Goal: Task Accomplishment & Management: Use online tool/utility

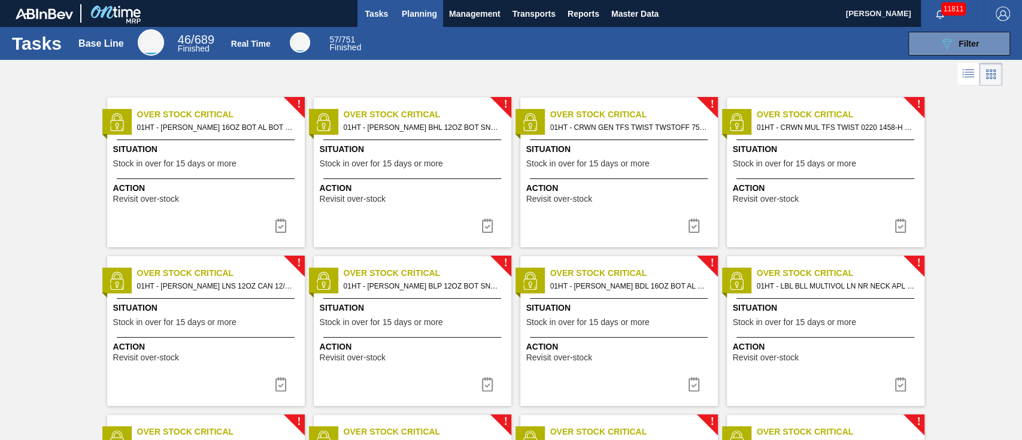
click at [427, 12] on span "Planning" at bounding box center [419, 14] width 35 height 14
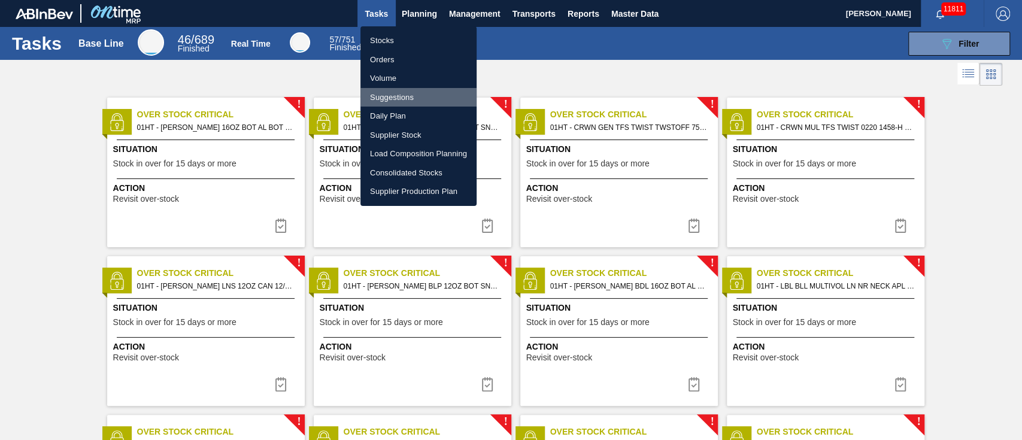
click at [392, 93] on li "Suggestions" at bounding box center [419, 97] width 116 height 19
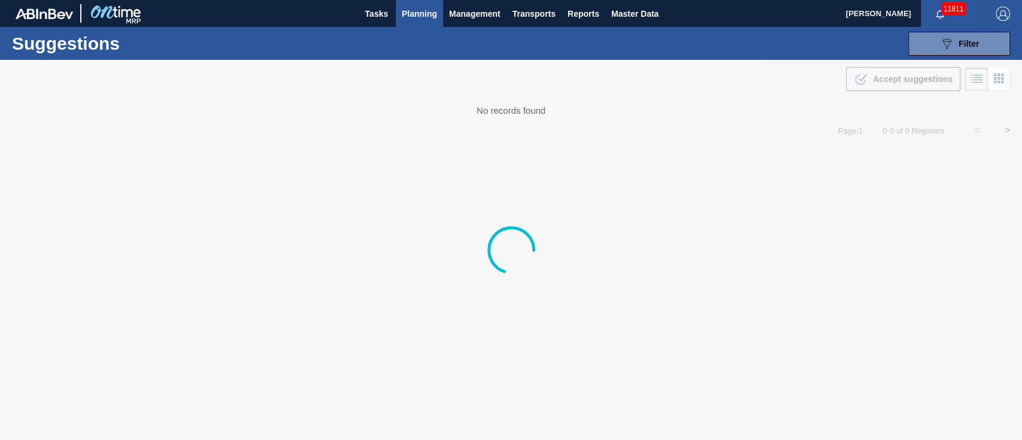
type from "09/15/2025"
type to "[DATE]"
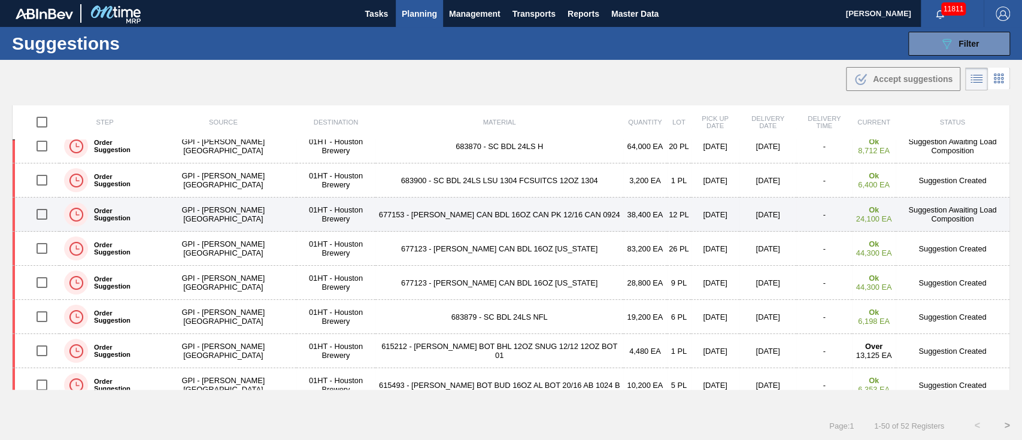
scroll to position [399, 0]
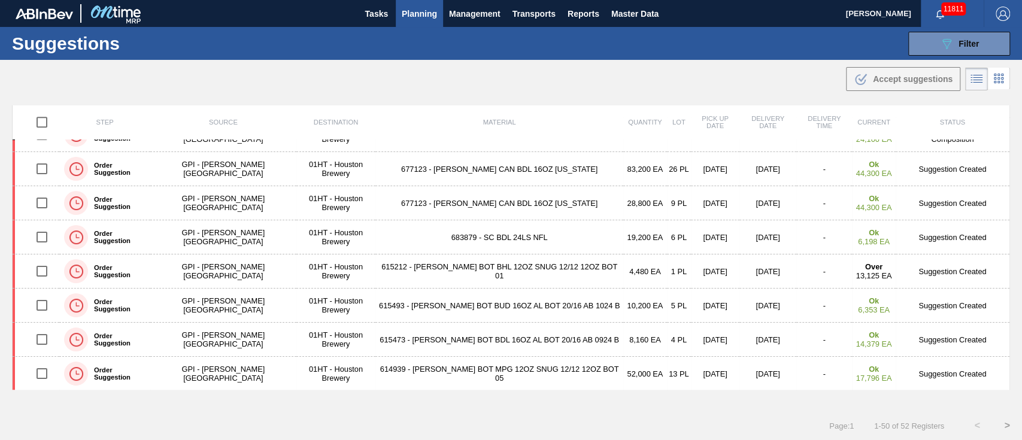
click at [417, 10] on span "Planning" at bounding box center [419, 14] width 35 height 14
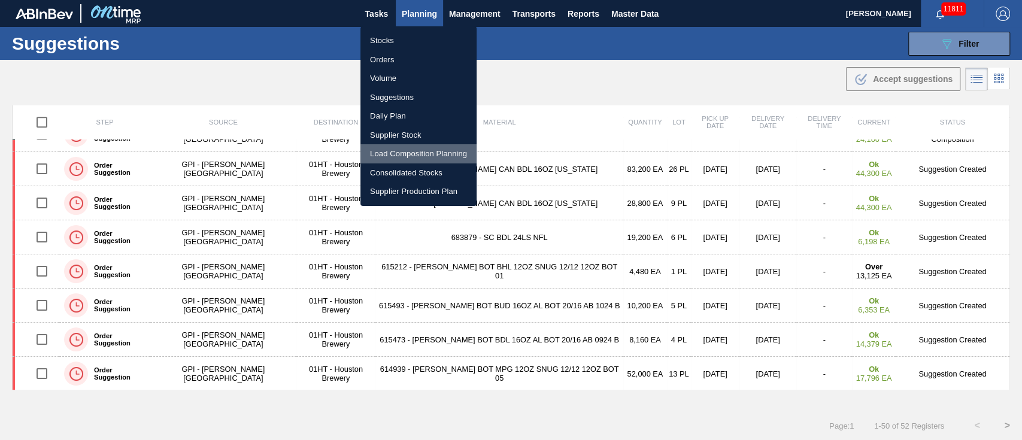
click at [438, 151] on li "Load Composition Planning" at bounding box center [419, 153] width 116 height 19
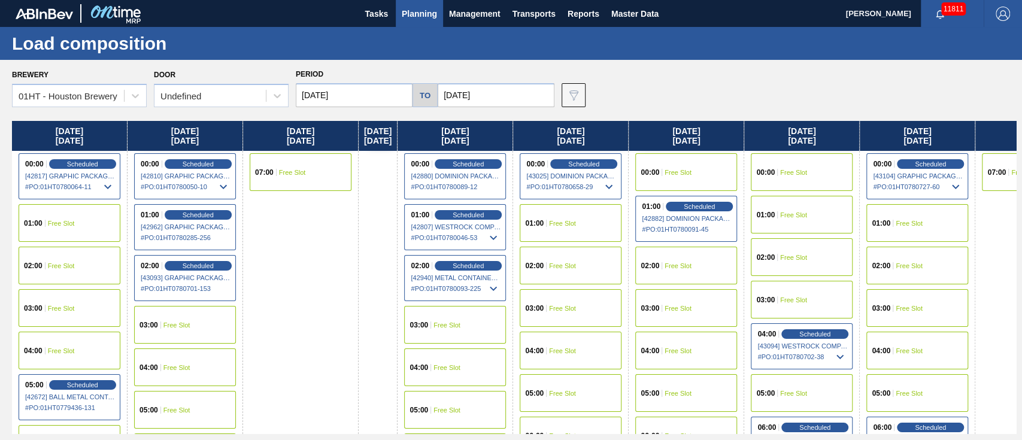
click at [919, 220] on span "Free Slot" at bounding box center [909, 223] width 27 height 7
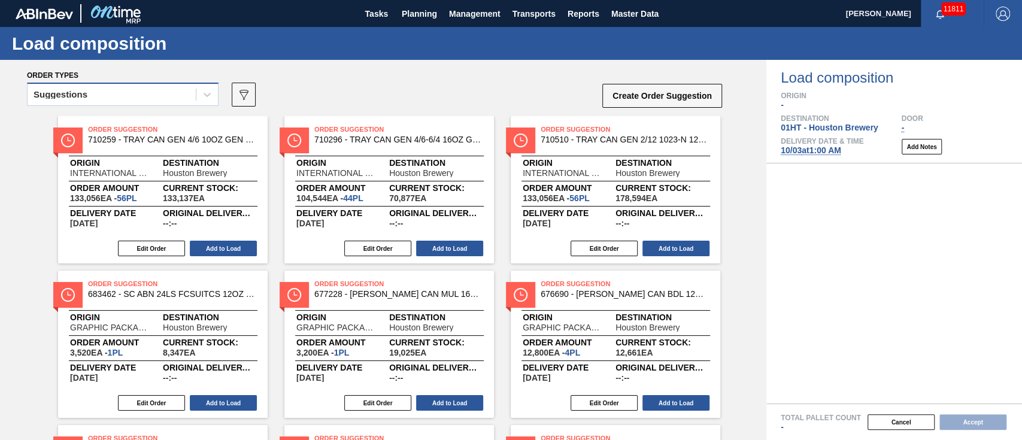
click at [165, 98] on div "Suggestions" at bounding box center [112, 94] width 168 height 17
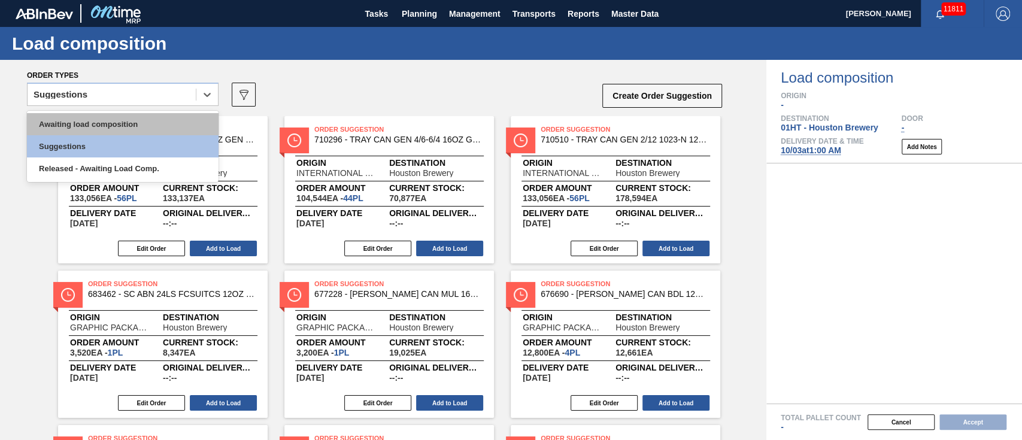
click at [149, 122] on div "Awaiting load composition" at bounding box center [123, 124] width 192 height 22
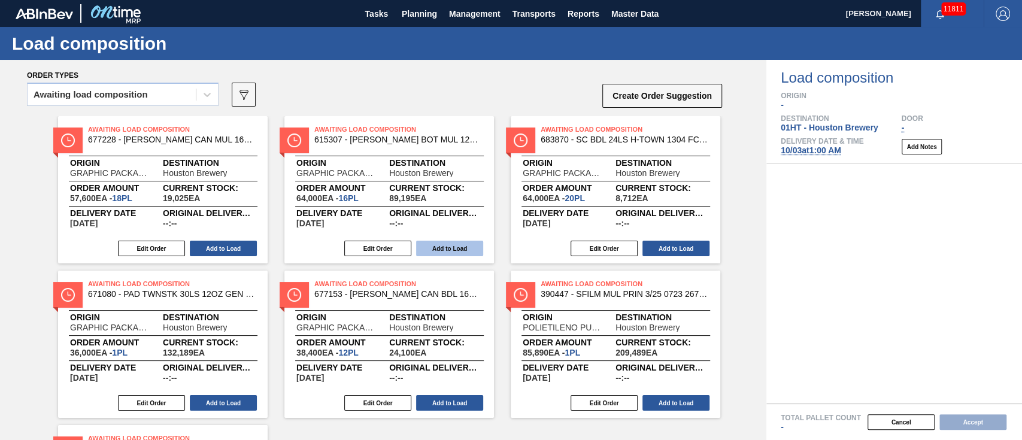
click at [449, 242] on button "Add to Load" at bounding box center [449, 249] width 67 height 16
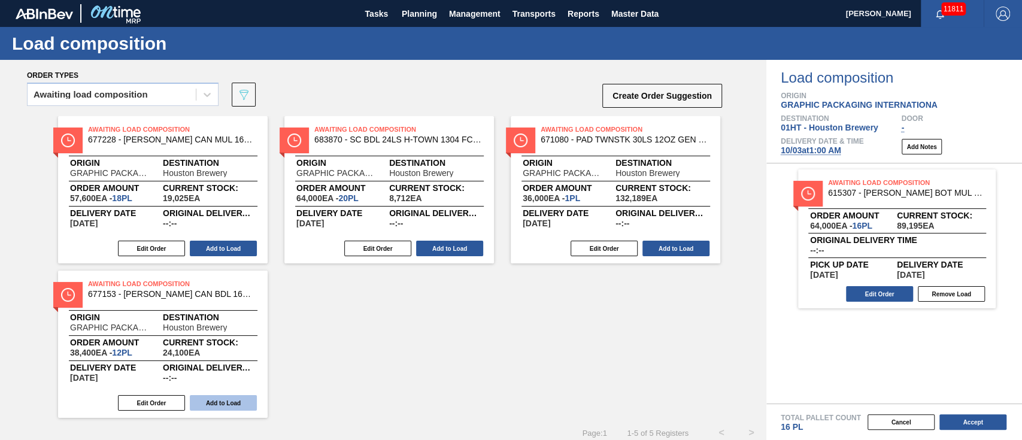
click at [205, 405] on button "Add to Load" at bounding box center [223, 403] width 67 height 16
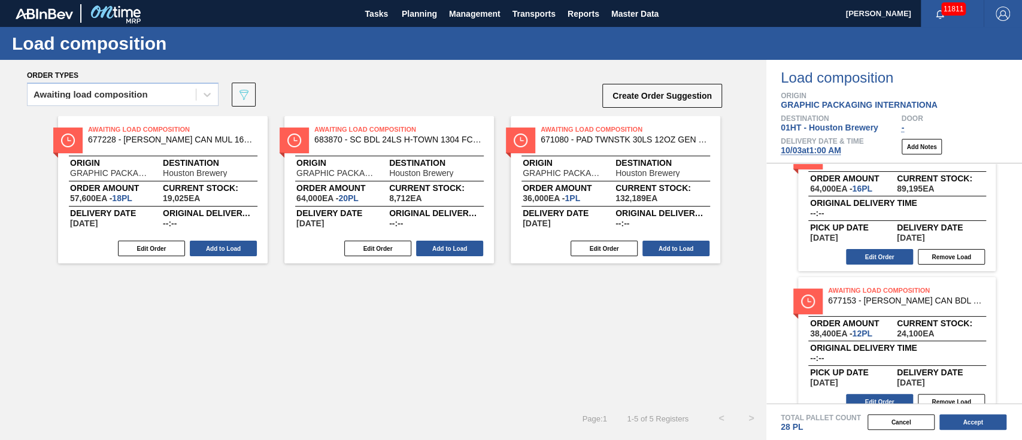
scroll to position [56, 0]
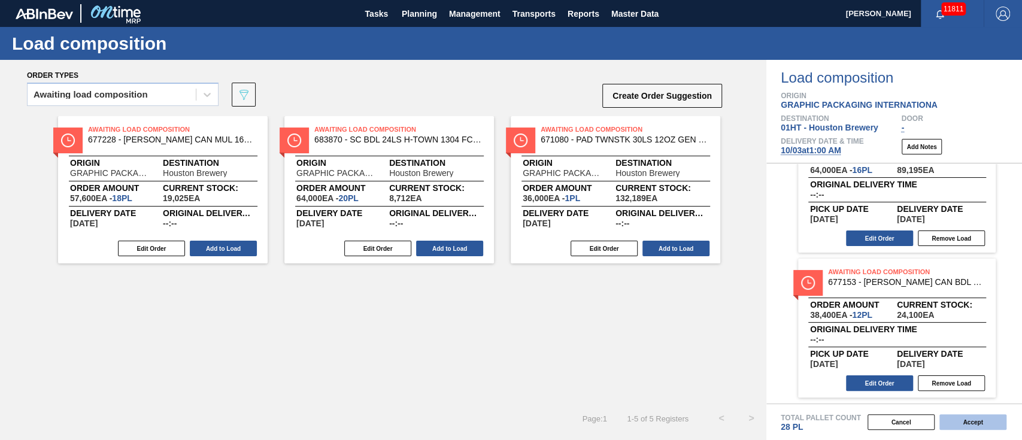
click at [964, 428] on button "Accept" at bounding box center [973, 423] width 67 height 16
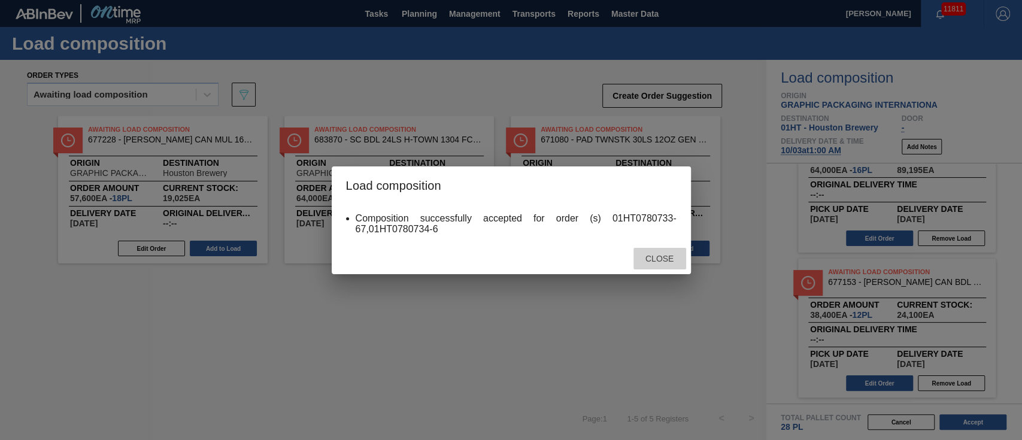
click at [658, 252] on div "Close" at bounding box center [660, 259] width 53 height 22
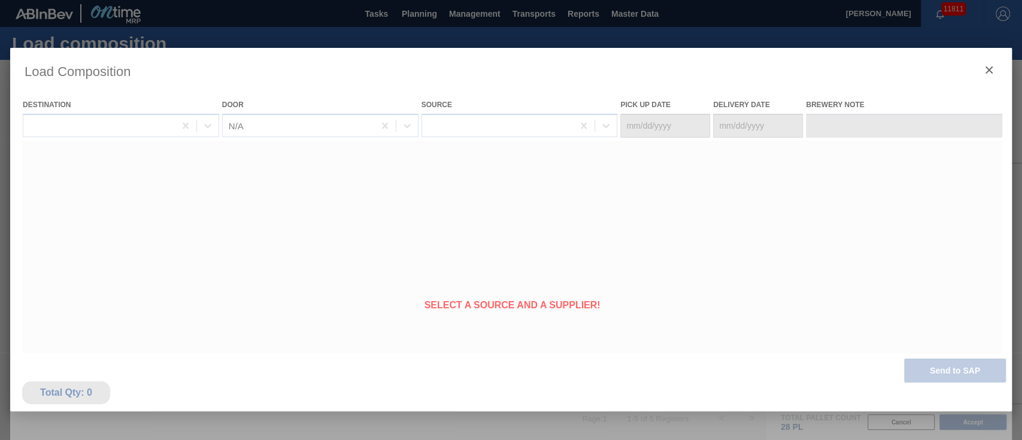
type Date "[DATE]"
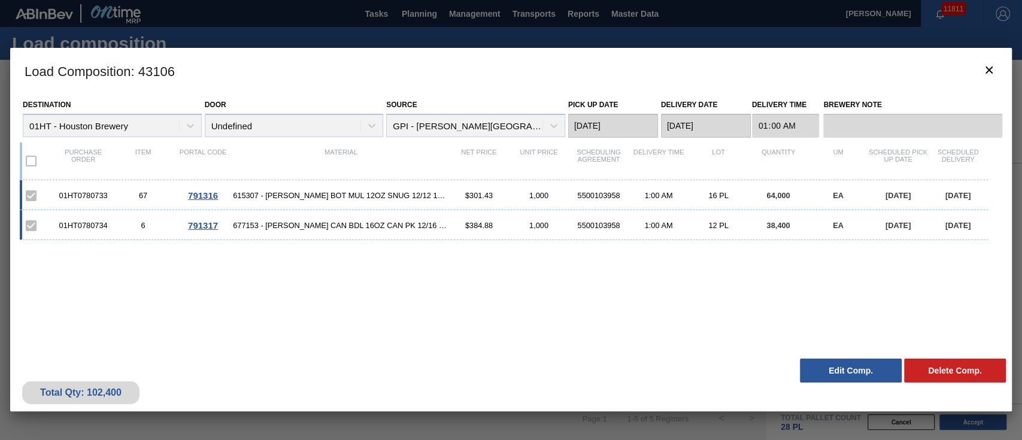
drag, startPoint x: 852, startPoint y: 369, endPoint x: 848, endPoint y: 365, distance: 6.4
click at [852, 365] on button "Edit Comp." at bounding box center [851, 371] width 102 height 24
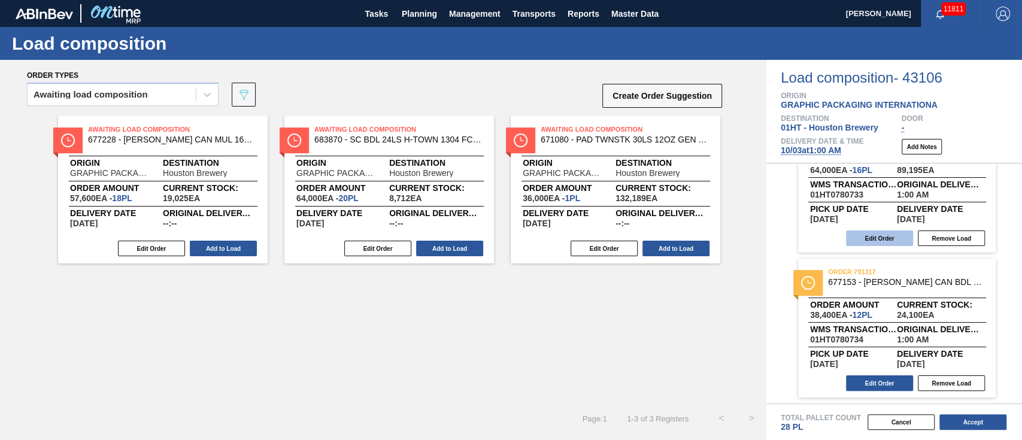
click at [875, 245] on button "Edit Order" at bounding box center [879, 239] width 67 height 16
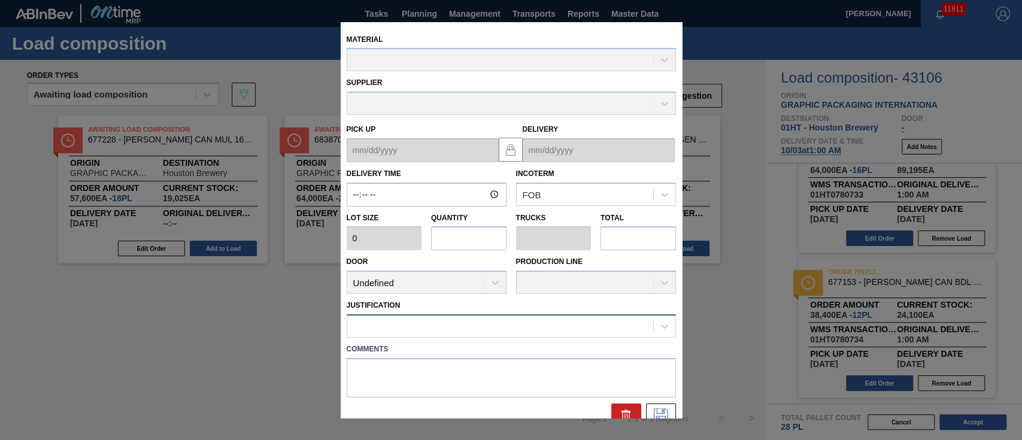
type input "01:00:00"
type input "4,000"
type input "16"
type input "0.615"
type input "64,000"
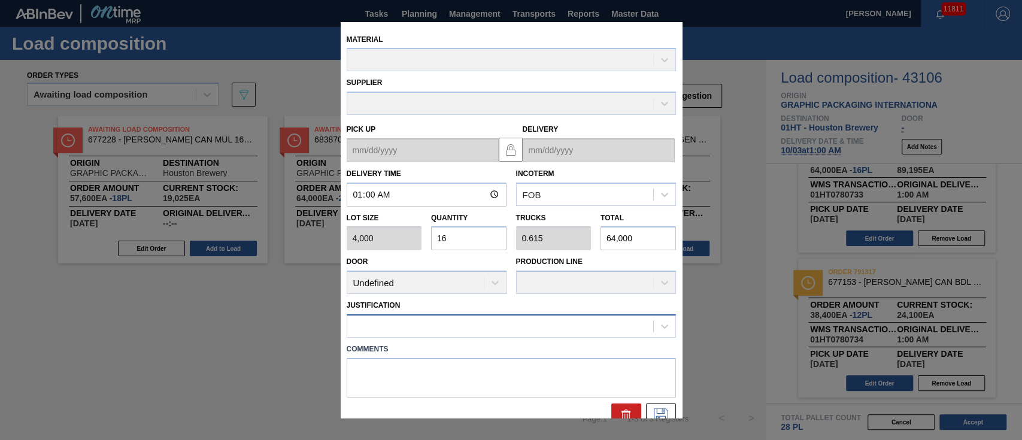
type up "[DATE]"
type input "[DATE]"
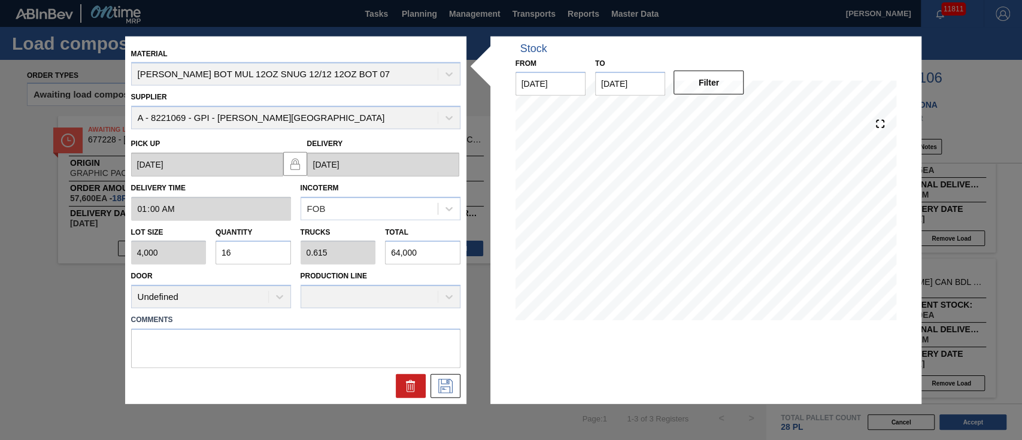
drag, startPoint x: 235, startPoint y: 253, endPoint x: 223, endPoint y: 246, distance: 14.0
click at [223, 246] on input "16" at bounding box center [253, 253] width 75 height 24
type input "1"
type input "0.038"
type input "4,000"
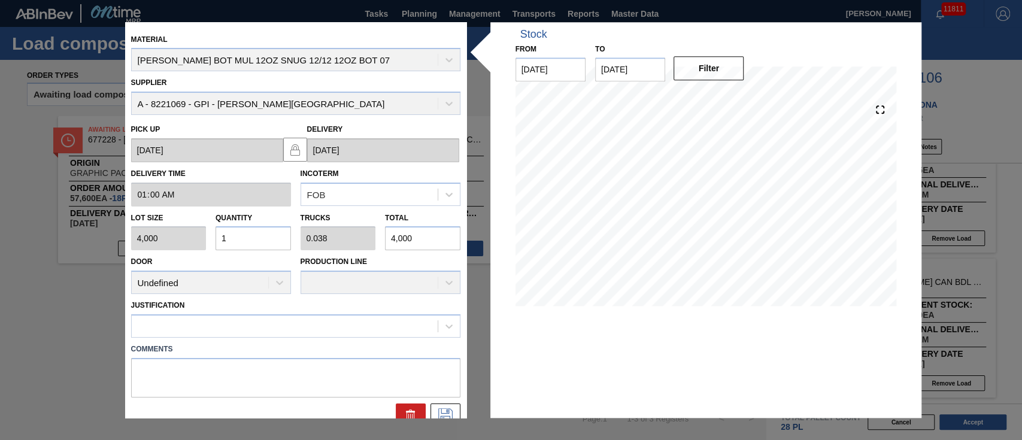
type input "14"
type input "0.538"
type input "56,000"
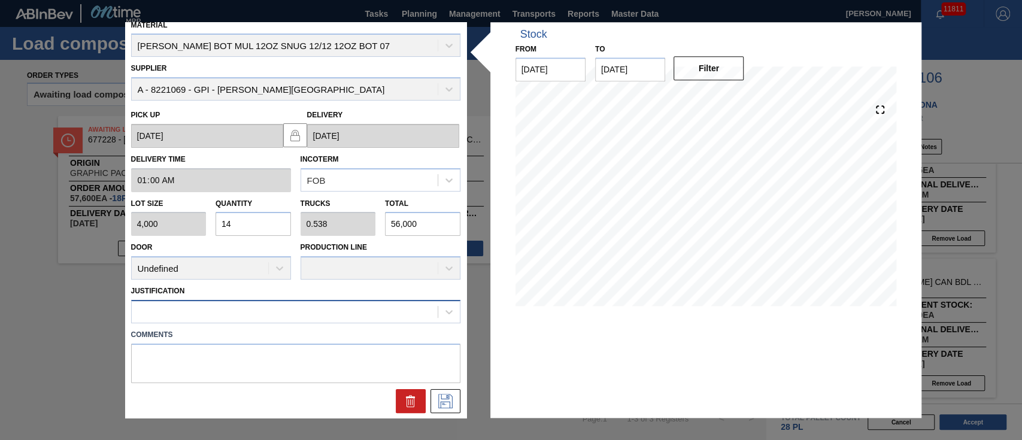
type input "14"
click at [318, 309] on div at bounding box center [285, 312] width 306 height 17
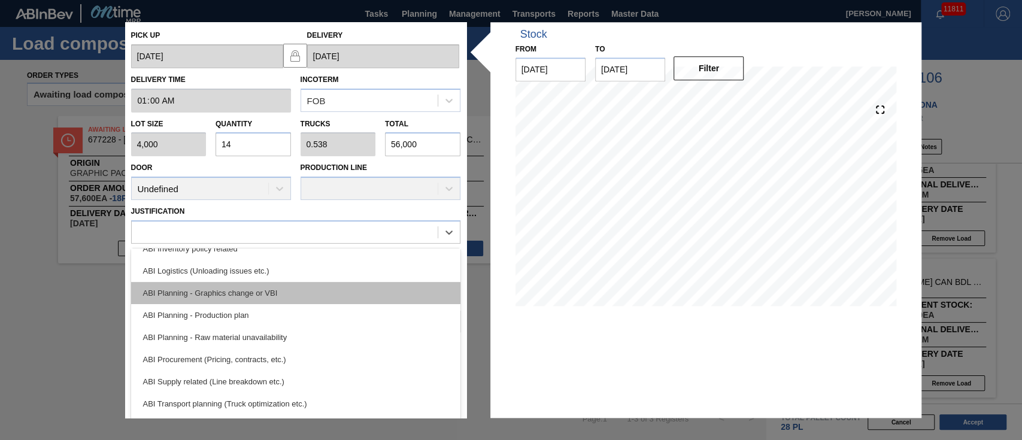
scroll to position [80, 0]
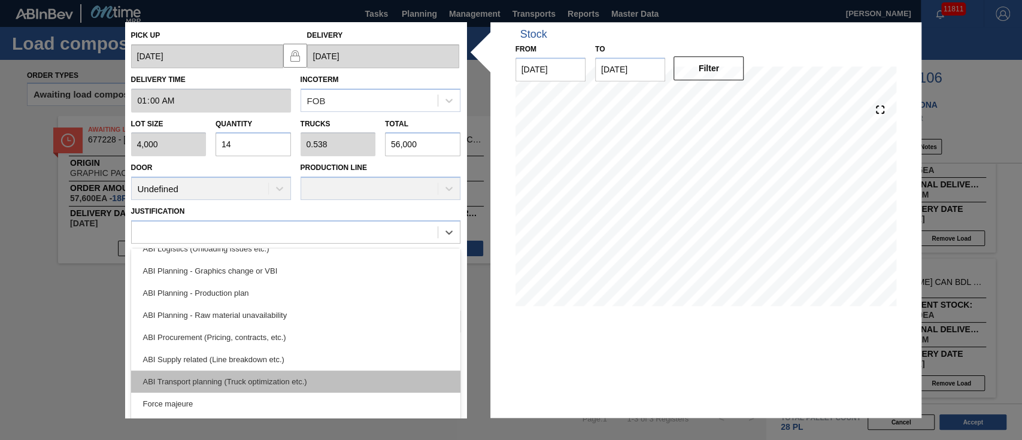
click at [277, 376] on div "ABI Transport planning (Truck optimization etc.)" at bounding box center [295, 382] width 329 height 22
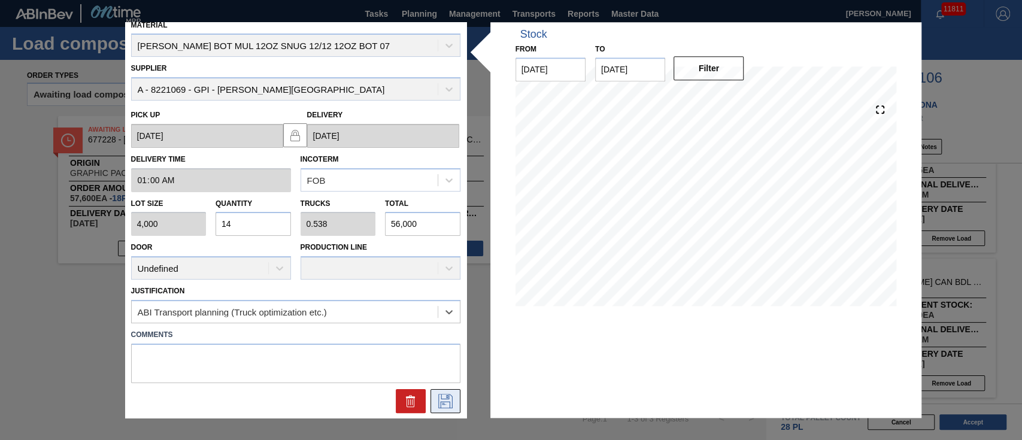
click at [436, 396] on icon at bounding box center [445, 401] width 19 height 14
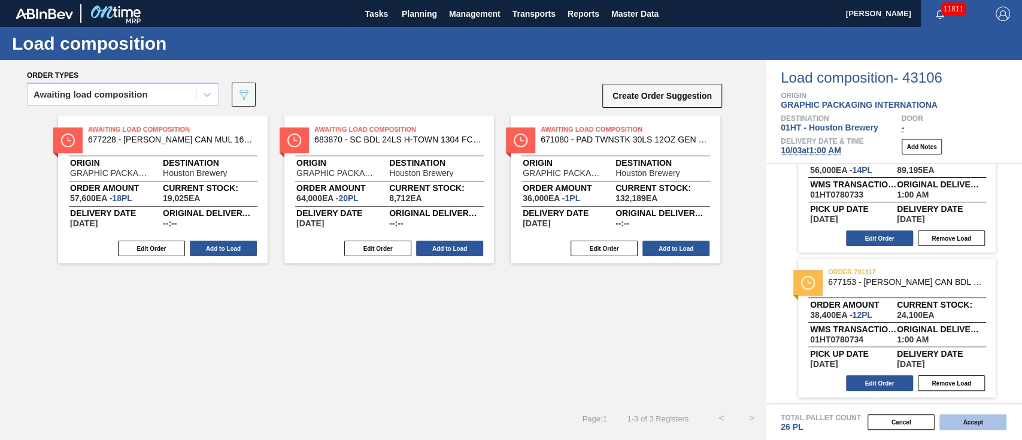
click at [970, 415] on button "Accept" at bounding box center [973, 423] width 67 height 16
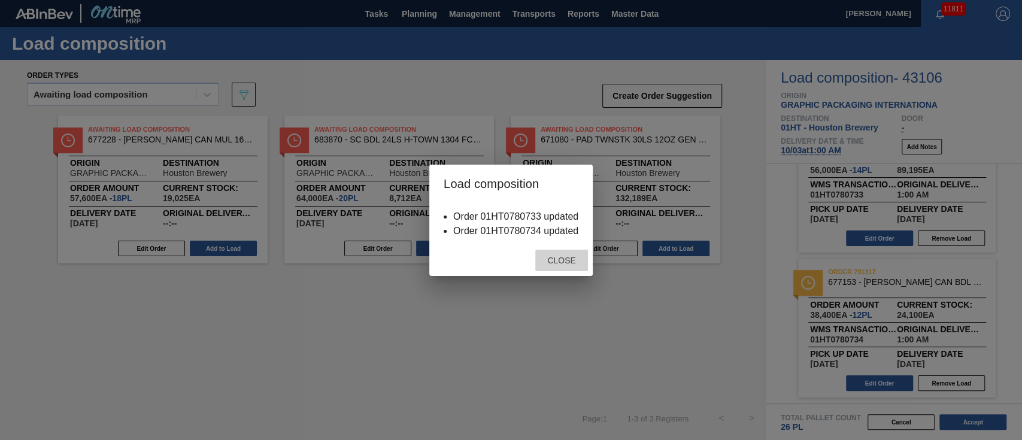
click at [561, 252] on div "Close" at bounding box center [562, 261] width 53 height 22
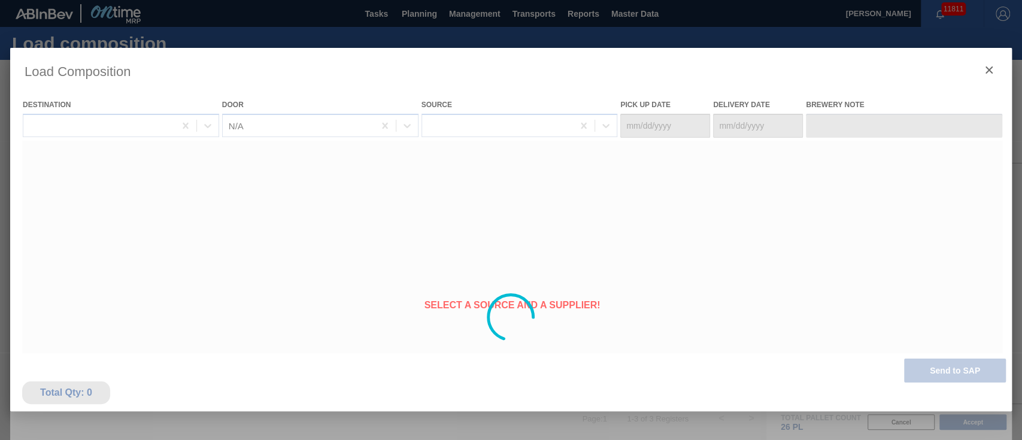
type Date "[DATE]"
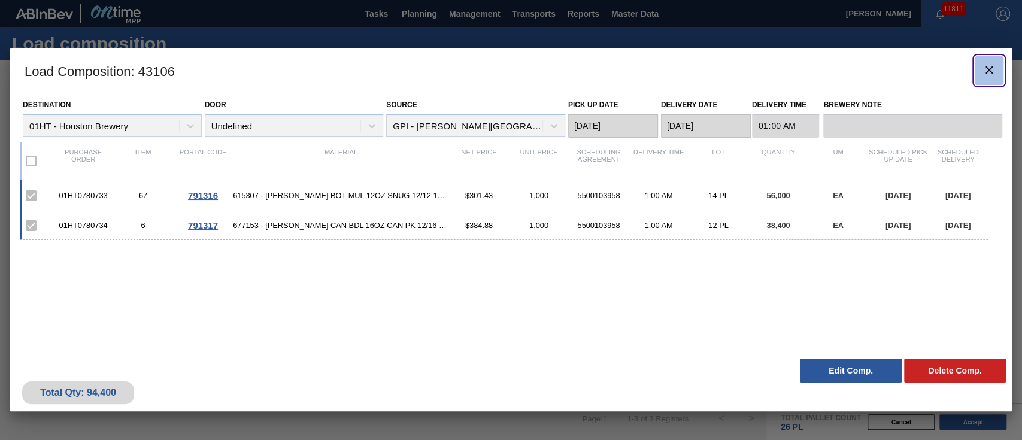
click at [987, 65] on icon "botão de ícone" at bounding box center [989, 70] width 14 height 14
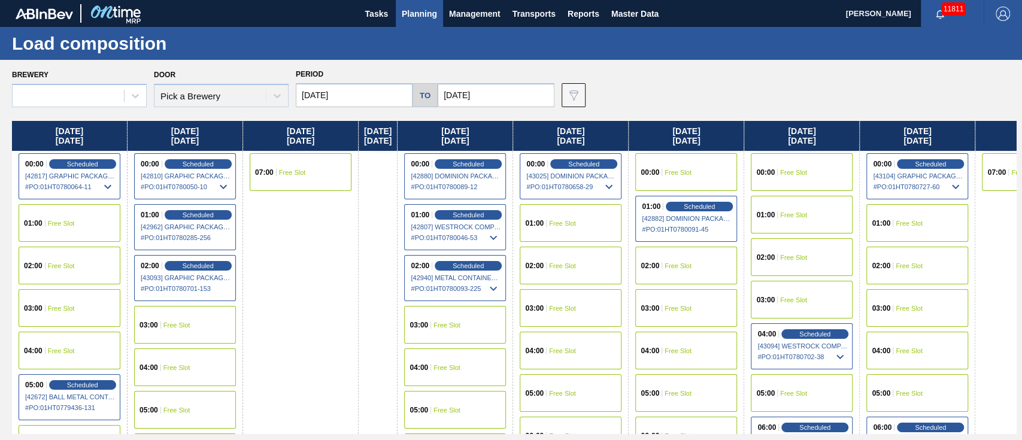
type input "[DATE]"
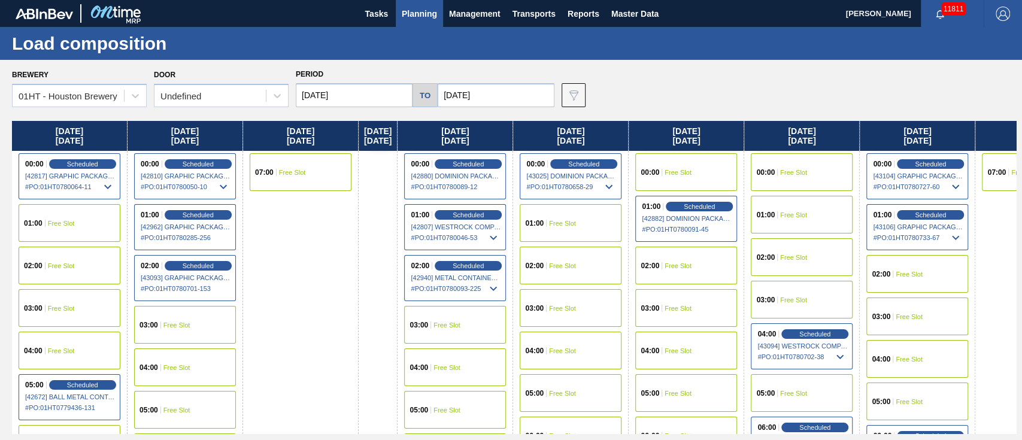
click at [807, 164] on div "00:00 Free Slot" at bounding box center [802, 172] width 102 height 38
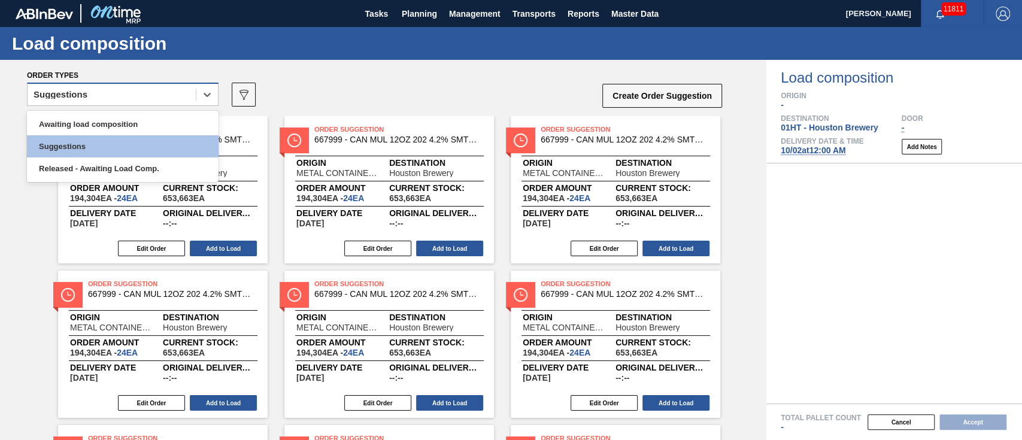
click at [63, 89] on div "Suggestions" at bounding box center [112, 94] width 168 height 17
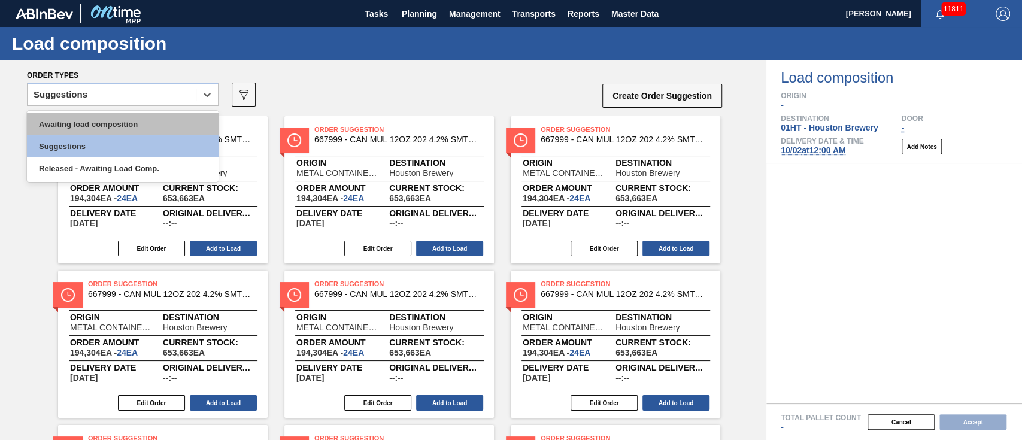
click at [91, 116] on div "Awaiting load composition" at bounding box center [123, 124] width 192 height 22
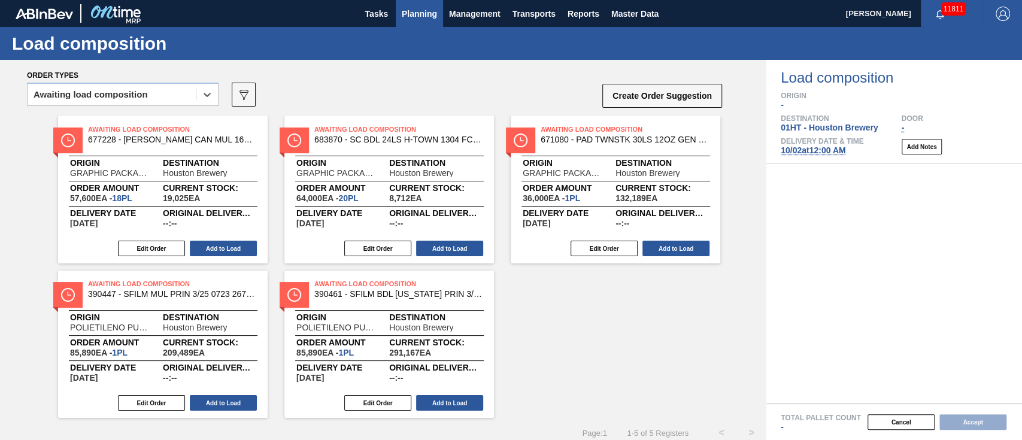
click at [422, 12] on span "Planning" at bounding box center [419, 14] width 35 height 14
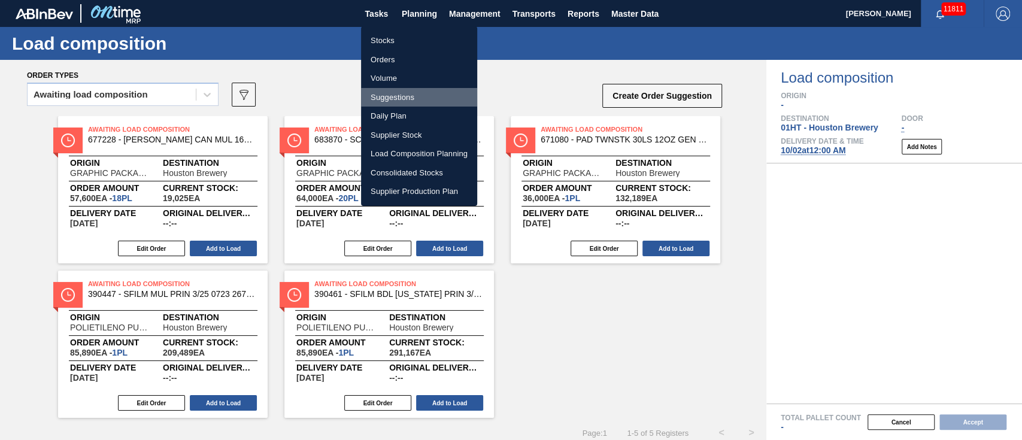
click at [383, 98] on li "Suggestions" at bounding box center [419, 97] width 116 height 19
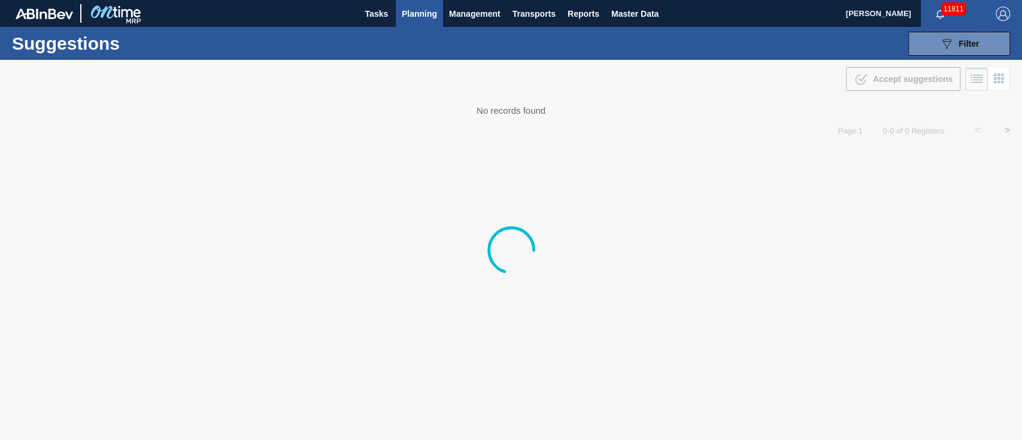
type from "09/15/2025"
type to "[DATE]"
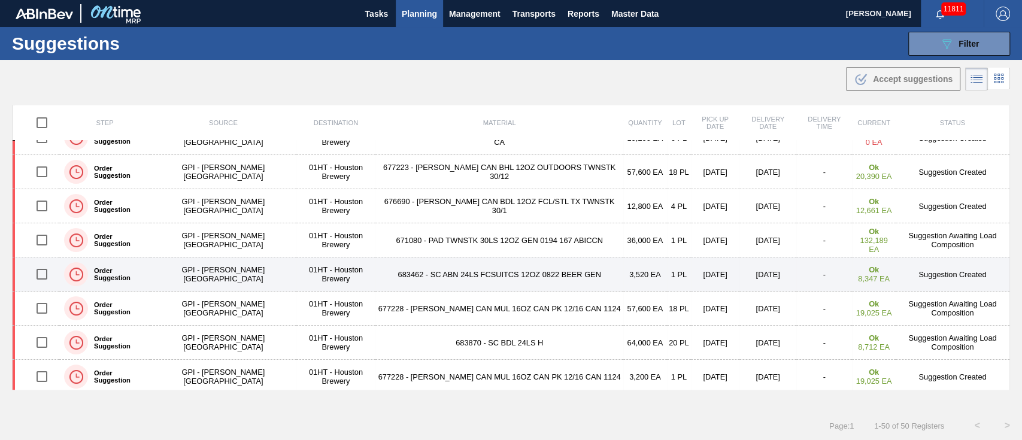
scroll to position [80, 0]
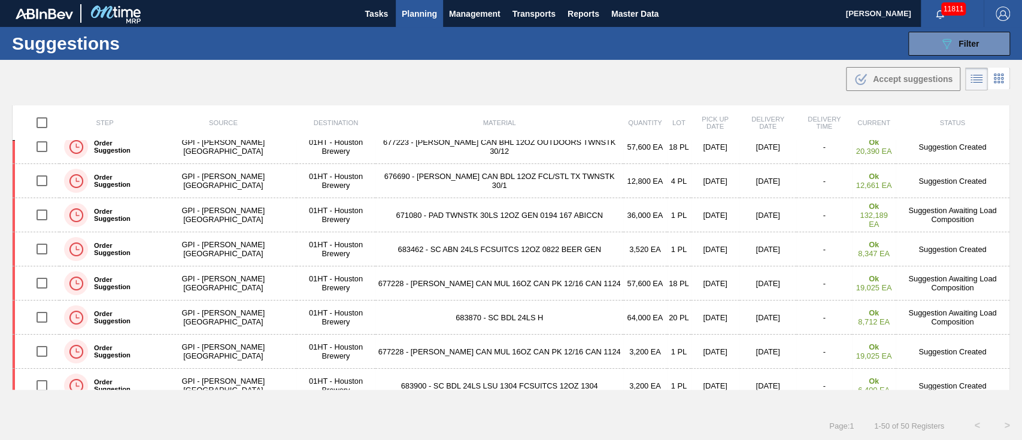
click at [434, 249] on td "683462 - SC ABN 24LS FCSUITCS 12OZ 0822 BEER GEN" at bounding box center [500, 249] width 248 height 34
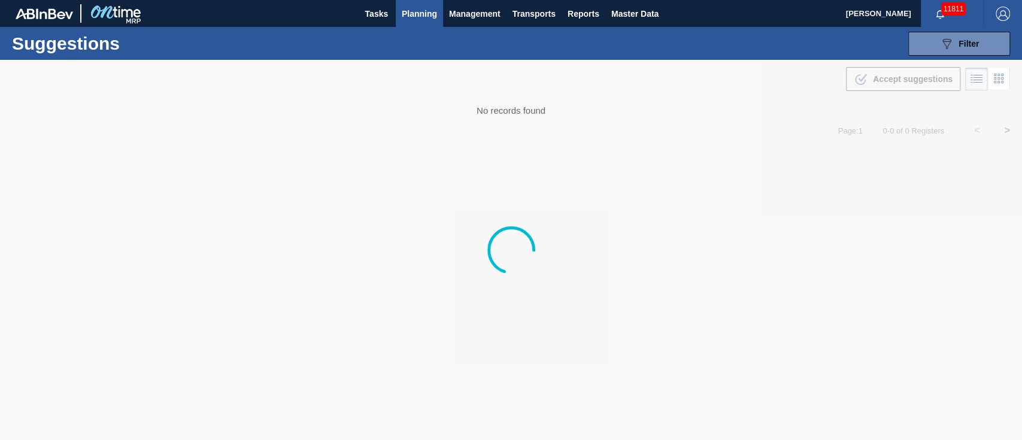
type from "09/15/2025"
type to "[DATE]"
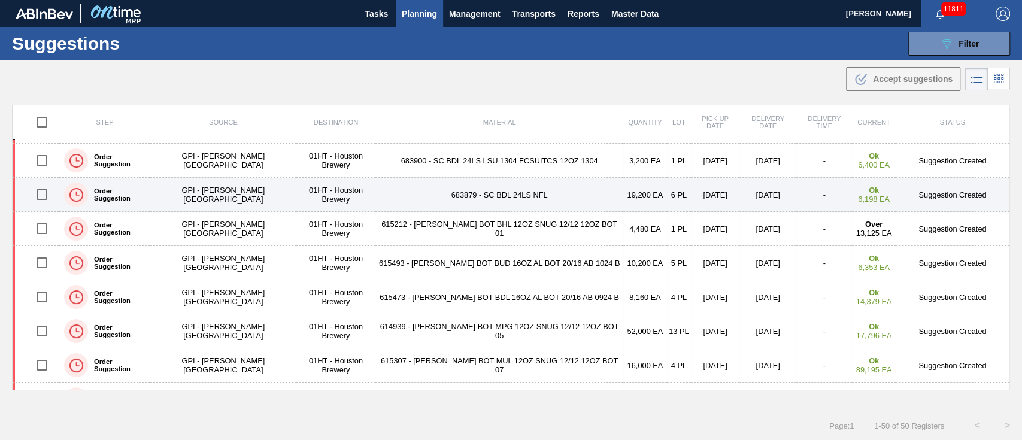
scroll to position [319, 0]
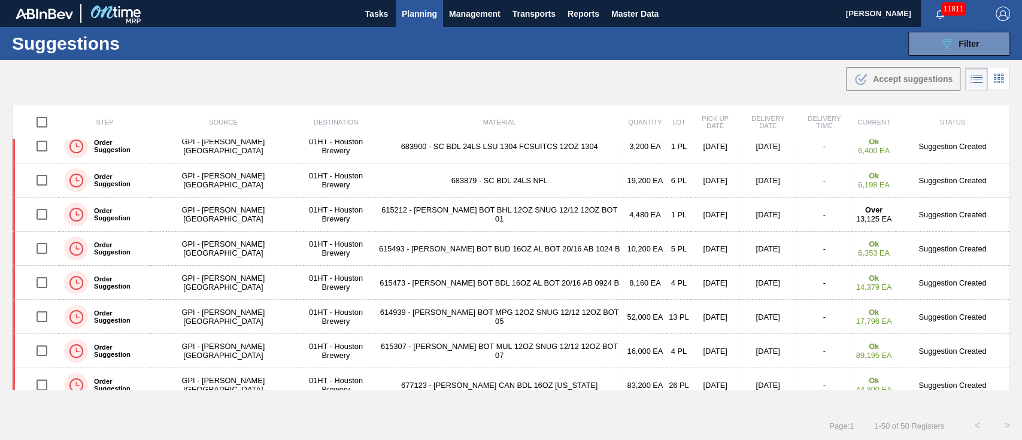
click at [409, 9] on span "Planning" at bounding box center [419, 14] width 35 height 14
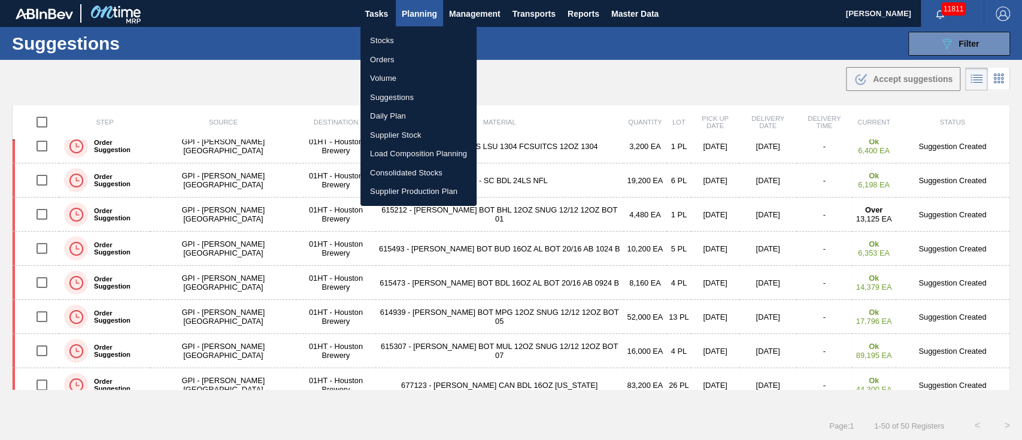
click at [417, 11] on div at bounding box center [511, 220] width 1022 height 440
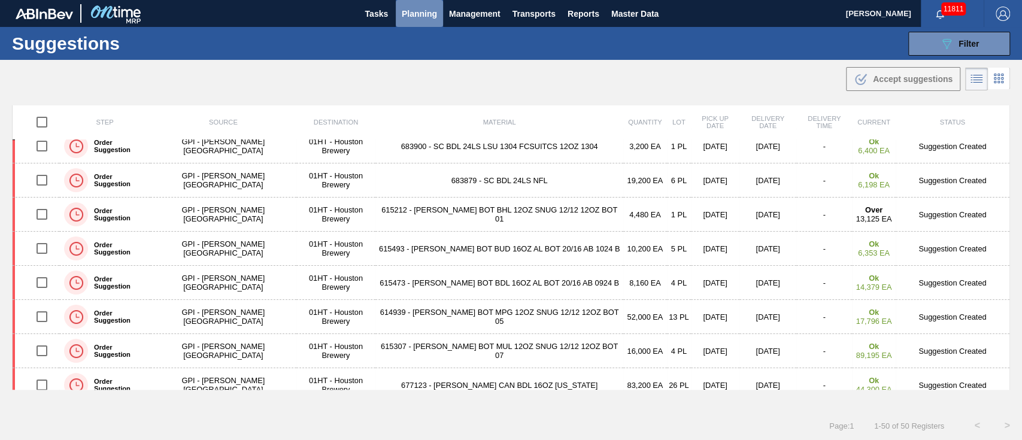
click at [423, 12] on span "Planning" at bounding box center [419, 14] width 35 height 14
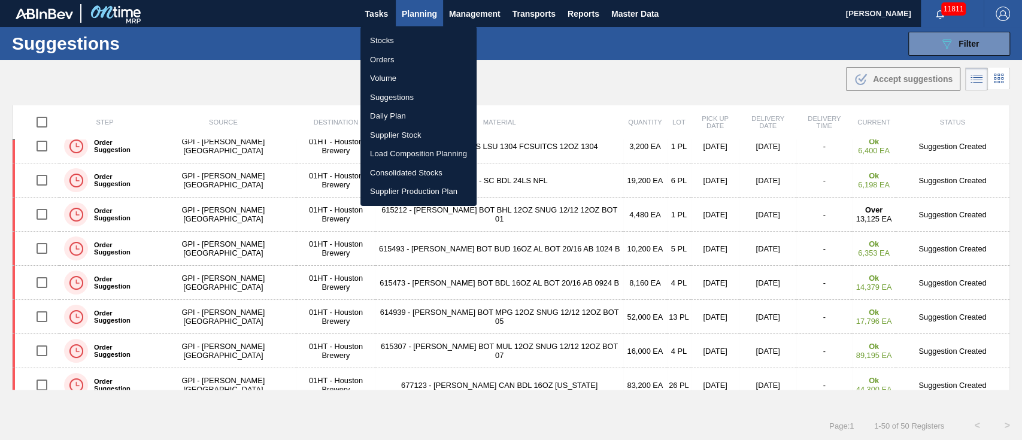
click at [435, 156] on li "Load Composition Planning" at bounding box center [419, 153] width 116 height 19
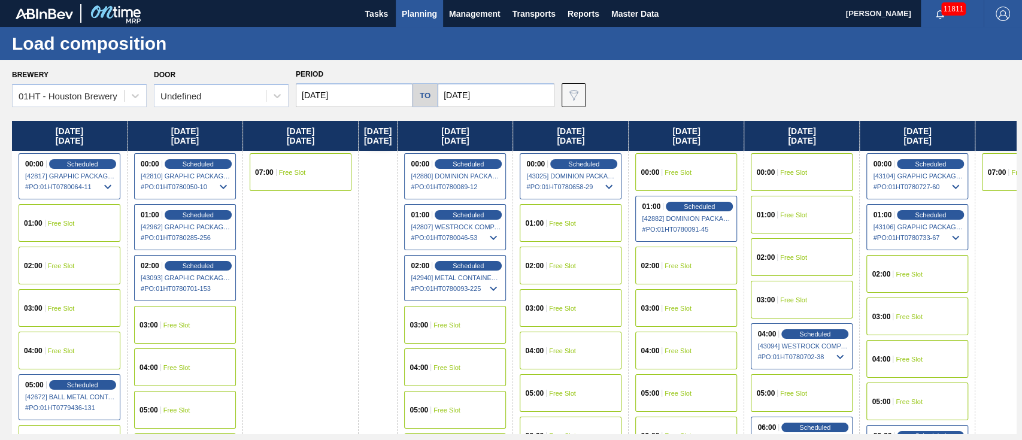
click at [613, 222] on div "01:00 Free Slot" at bounding box center [571, 223] width 102 height 38
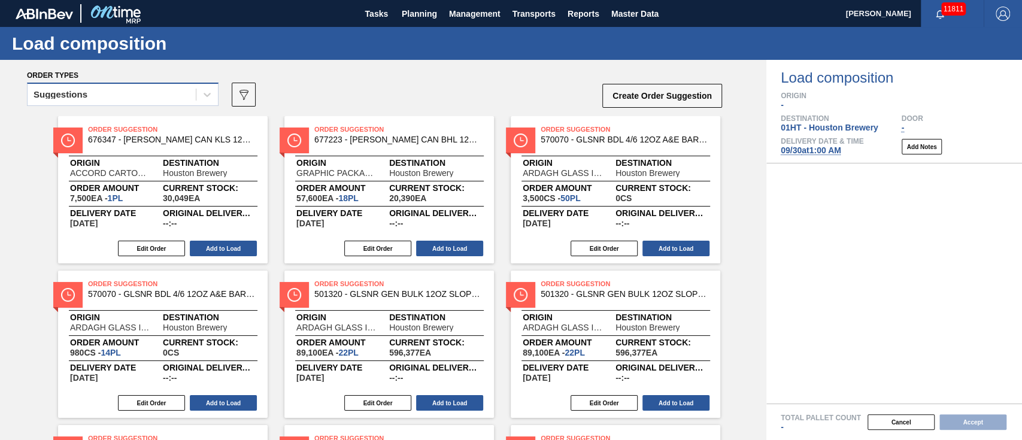
drag, startPoint x: 156, startPoint y: 96, endPoint x: 153, endPoint y: 103, distance: 7.8
click at [156, 95] on div "Suggestions" at bounding box center [112, 94] width 168 height 17
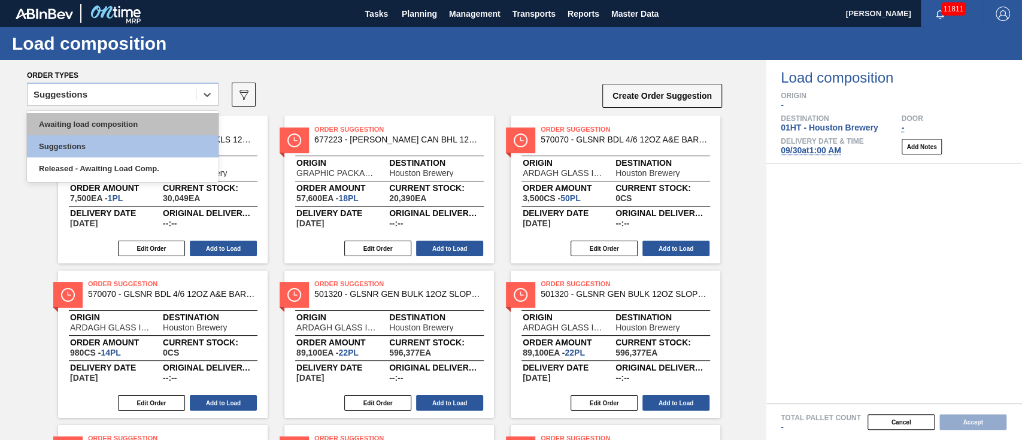
click at [147, 117] on div "Awaiting load composition" at bounding box center [123, 124] width 192 height 22
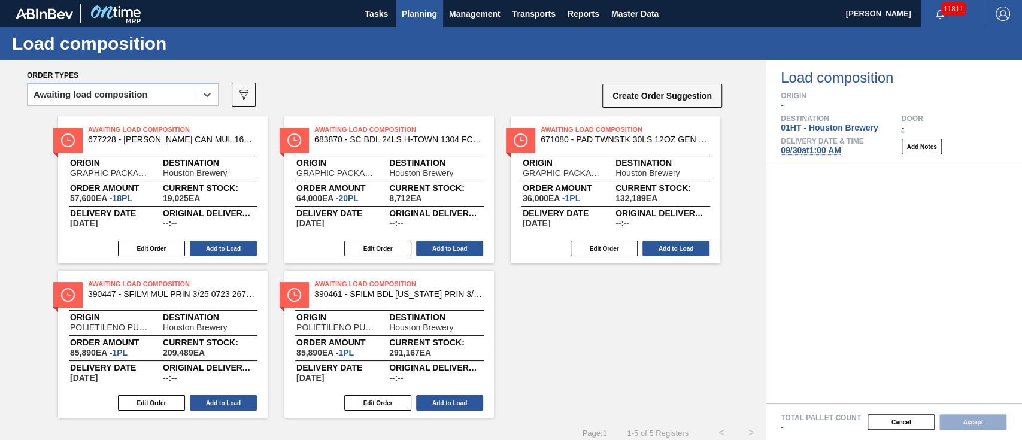
click at [413, 7] on span "Planning" at bounding box center [419, 14] width 35 height 14
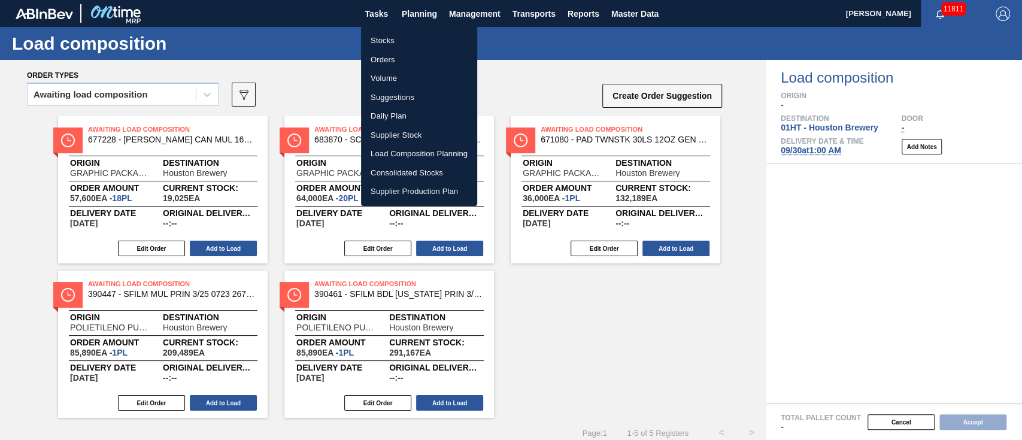
click at [387, 97] on li "Suggestions" at bounding box center [419, 97] width 116 height 19
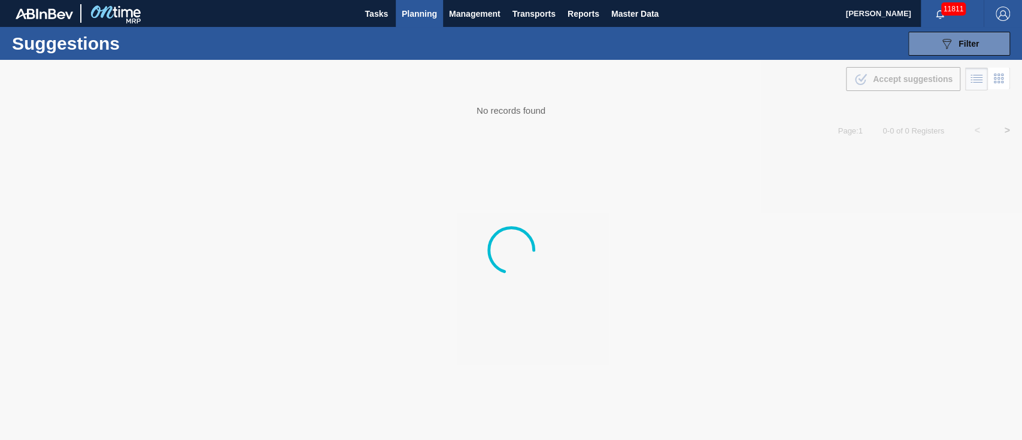
type from "09/15/2025"
type to "[DATE]"
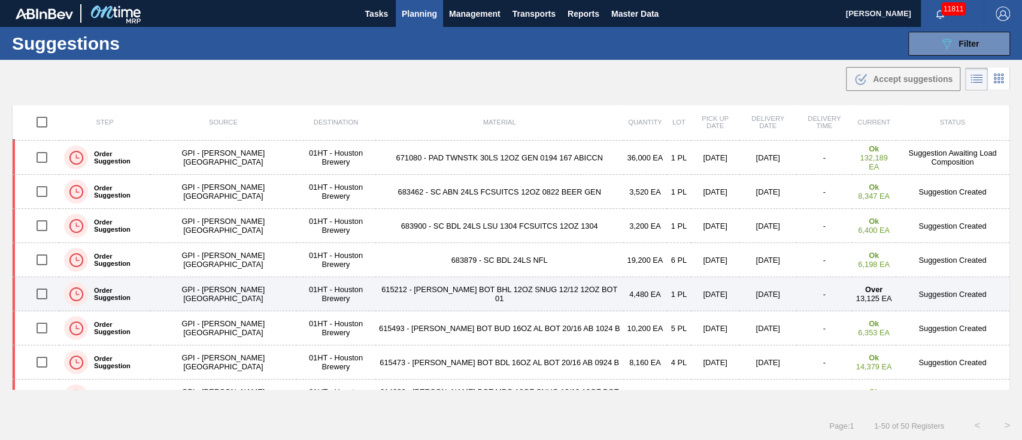
scroll to position [319, 0]
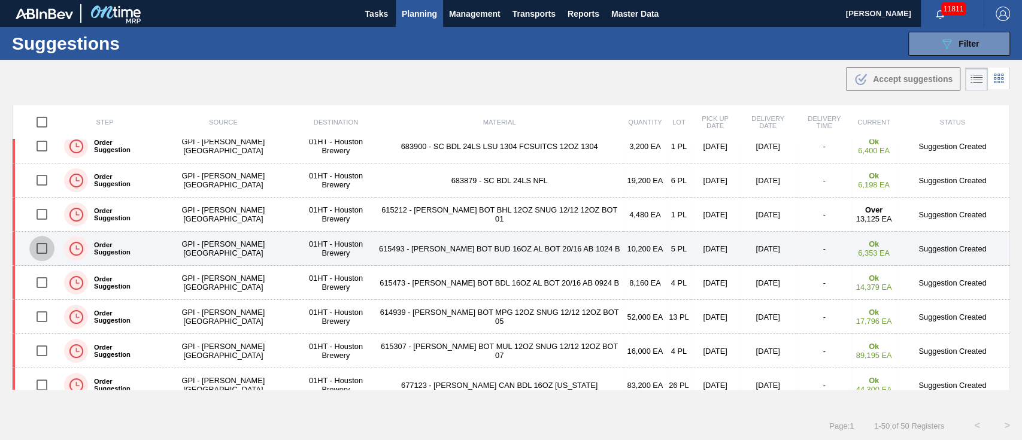
click at [49, 239] on input "checkbox" at bounding box center [41, 248] width 25 height 25
checkbox input "true"
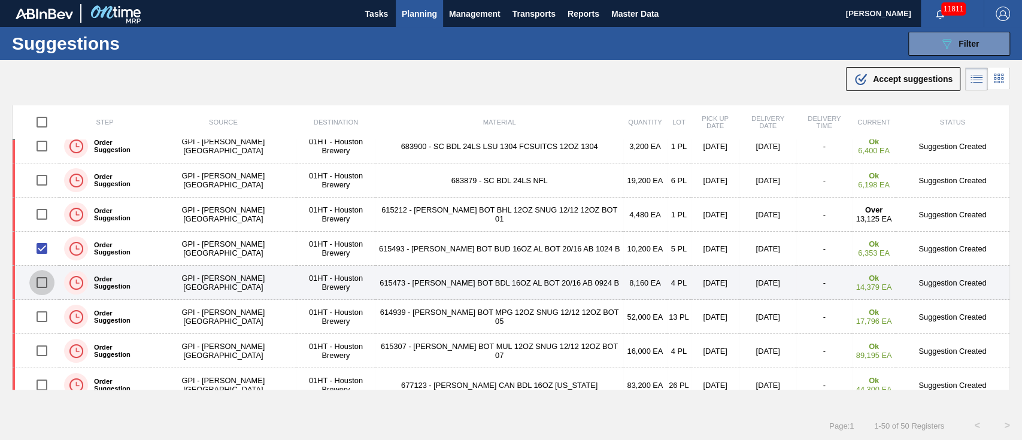
click at [44, 282] on input "checkbox" at bounding box center [41, 282] width 25 height 25
checkbox input "true"
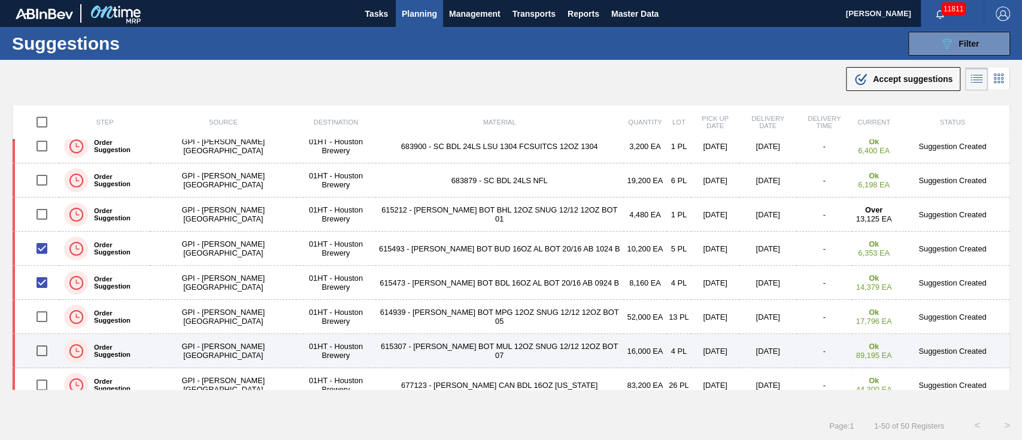
click at [42, 352] on input "checkbox" at bounding box center [41, 350] width 25 height 25
checkbox input "true"
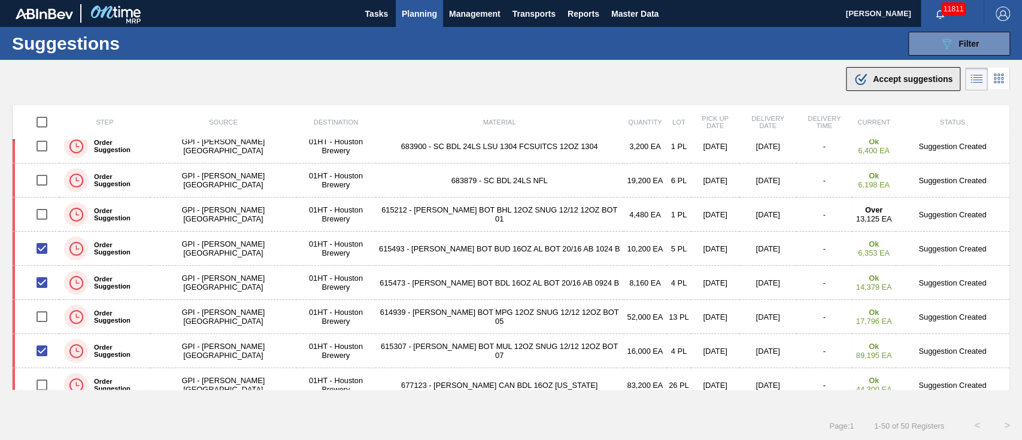
click at [898, 86] on div ".b{fill:var(--color-action-default)} Accept suggestions" at bounding box center [903, 79] width 99 height 14
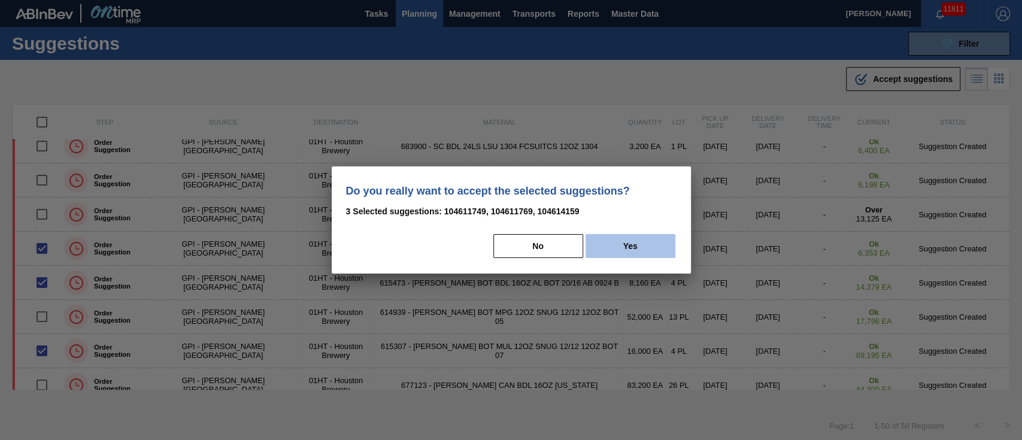
click at [629, 255] on button "Yes" at bounding box center [631, 246] width 90 height 24
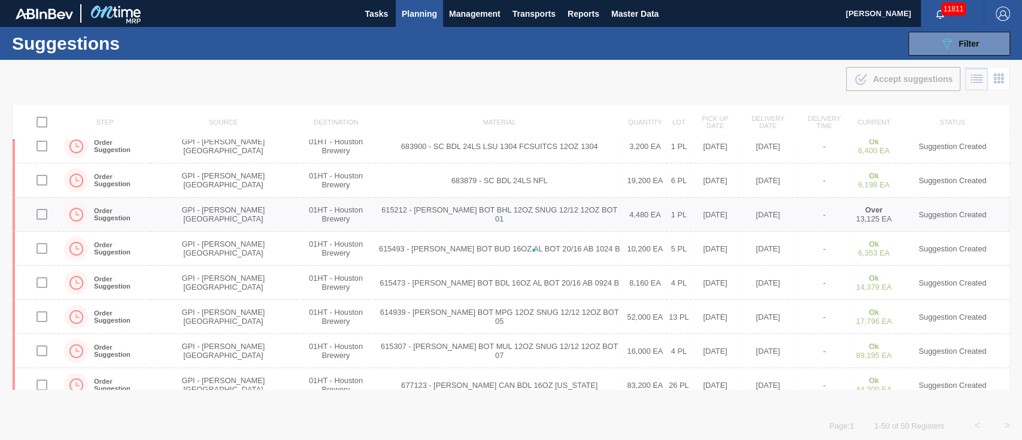
checkbox input "false"
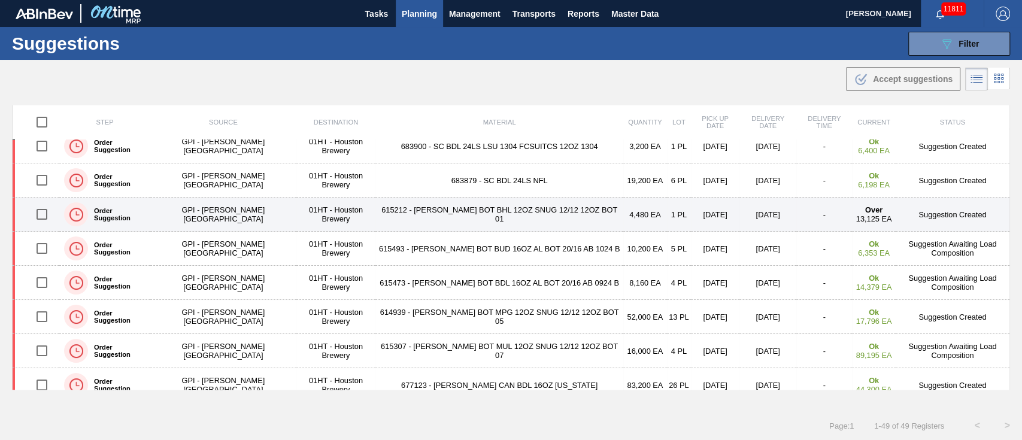
click at [43, 210] on input "checkbox" at bounding box center [41, 214] width 25 height 25
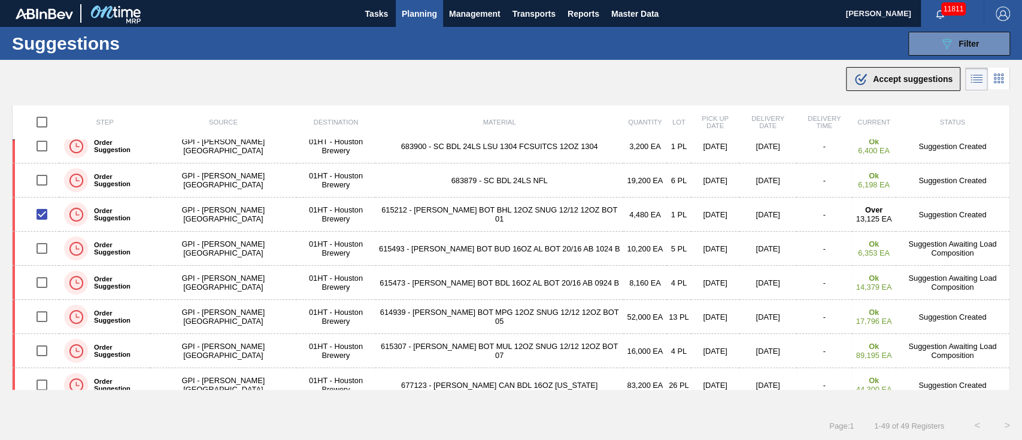
click at [916, 78] on span "Accept suggestions" at bounding box center [913, 79] width 80 height 10
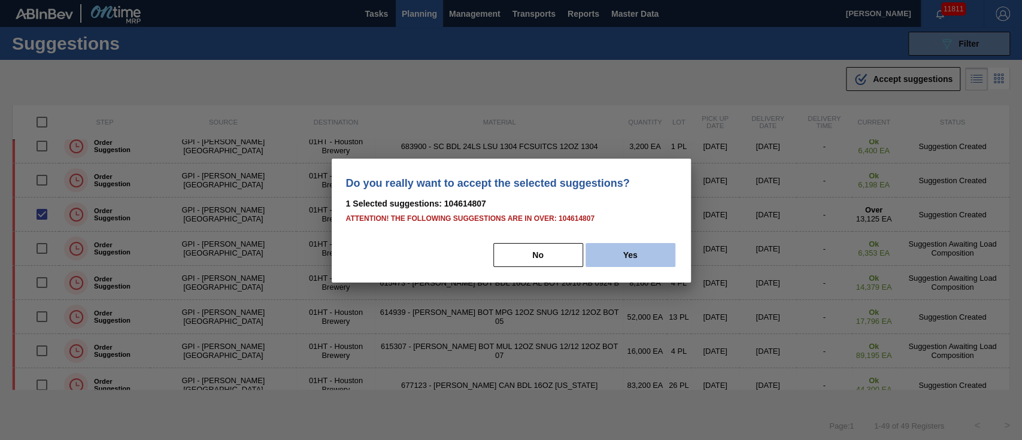
click at [661, 255] on button "Yes" at bounding box center [631, 255] width 90 height 24
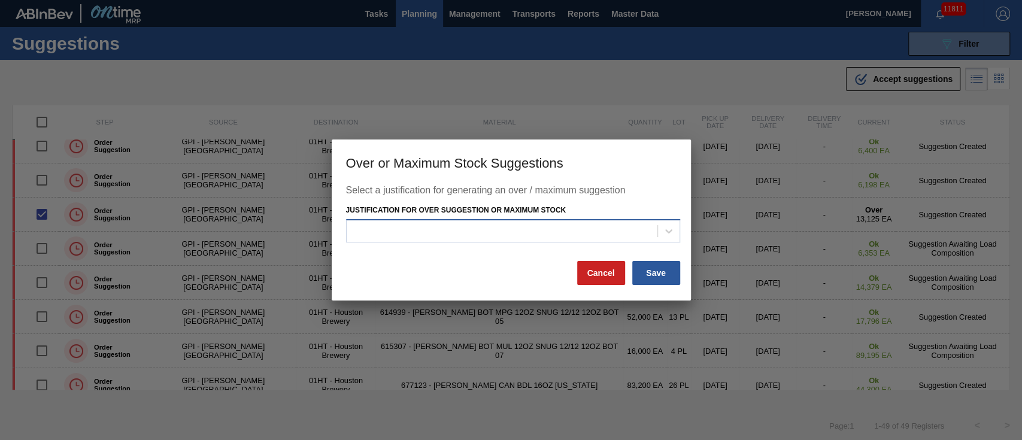
click at [542, 228] on div at bounding box center [502, 230] width 311 height 17
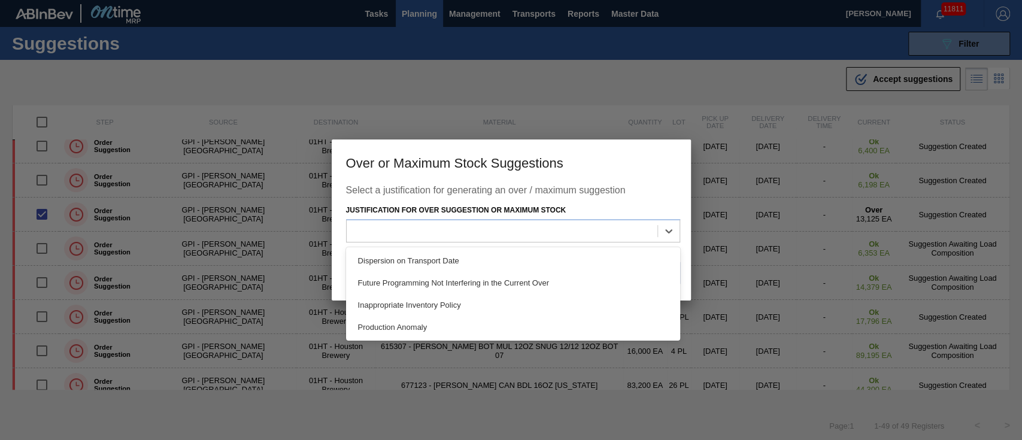
click at [534, 280] on div "Future Programming Not Interfering in the Current Over" at bounding box center [513, 283] width 334 height 22
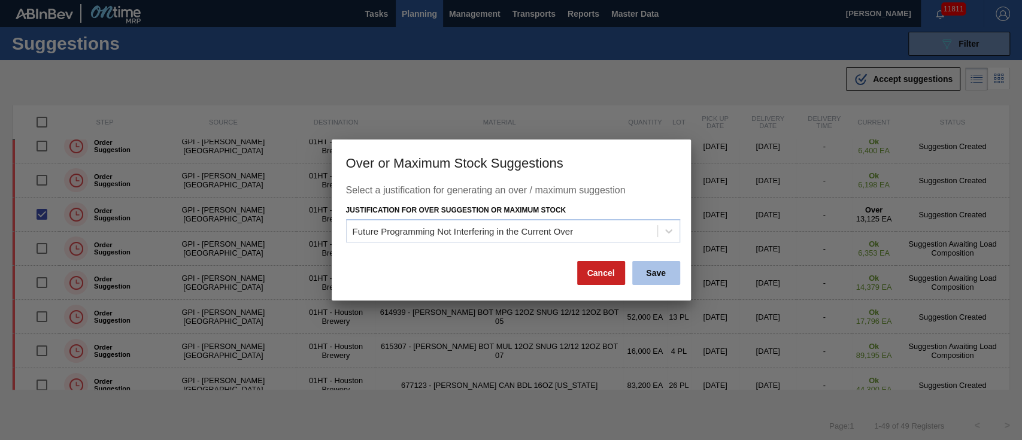
click at [662, 268] on button "Save" at bounding box center [657, 273] width 48 height 24
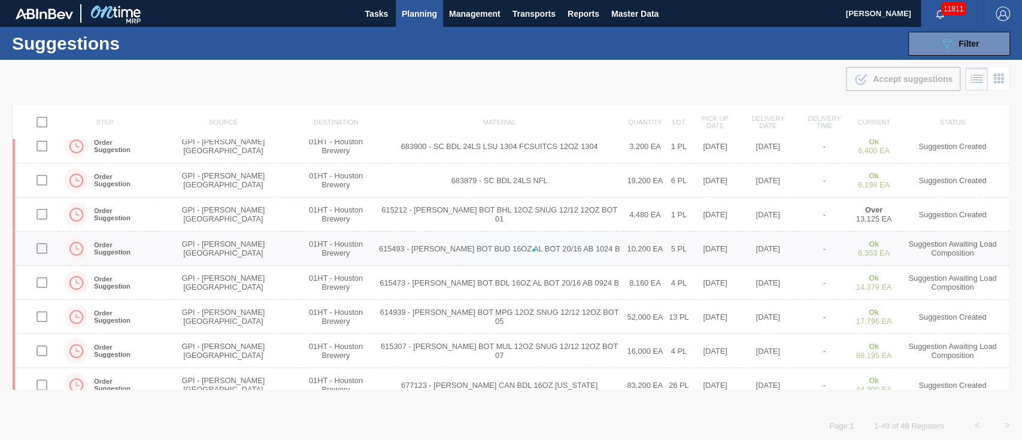
checkbox input "false"
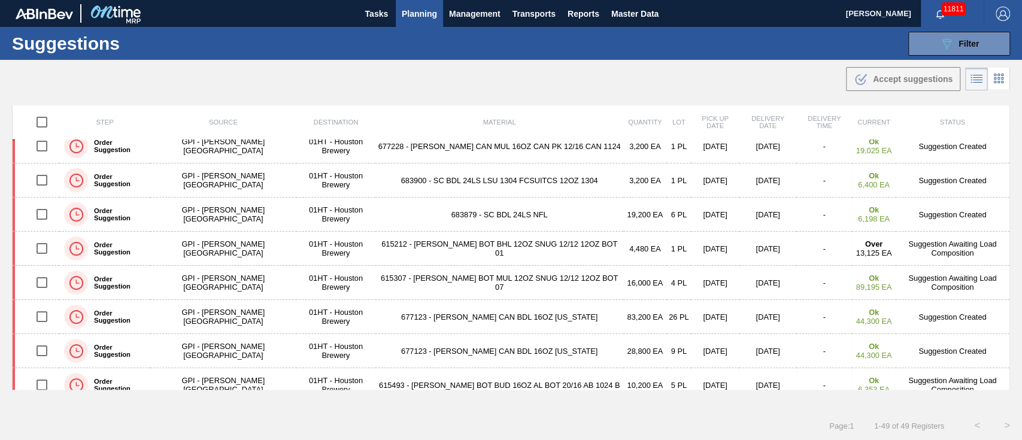
click at [418, 7] on span "Planning" at bounding box center [419, 14] width 35 height 14
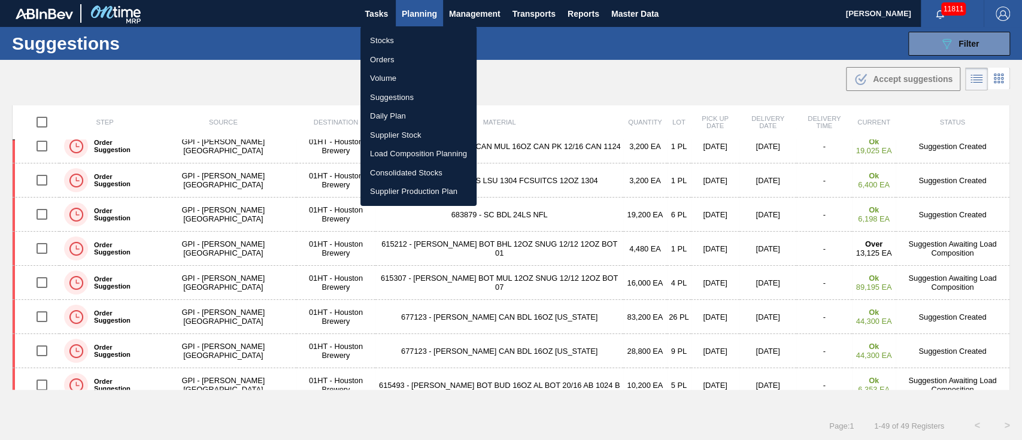
click at [452, 149] on li "Load Composition Planning" at bounding box center [419, 153] width 116 height 19
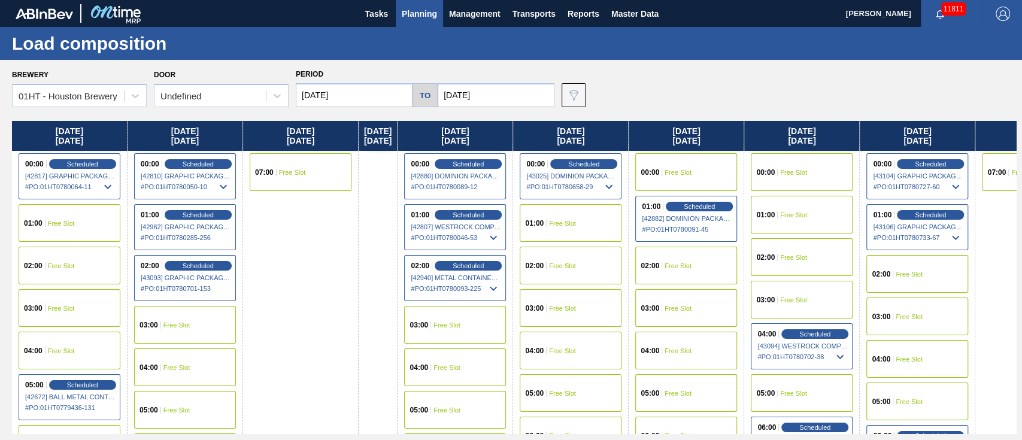
click at [821, 160] on div "00:00 Free Slot" at bounding box center [802, 172] width 102 height 38
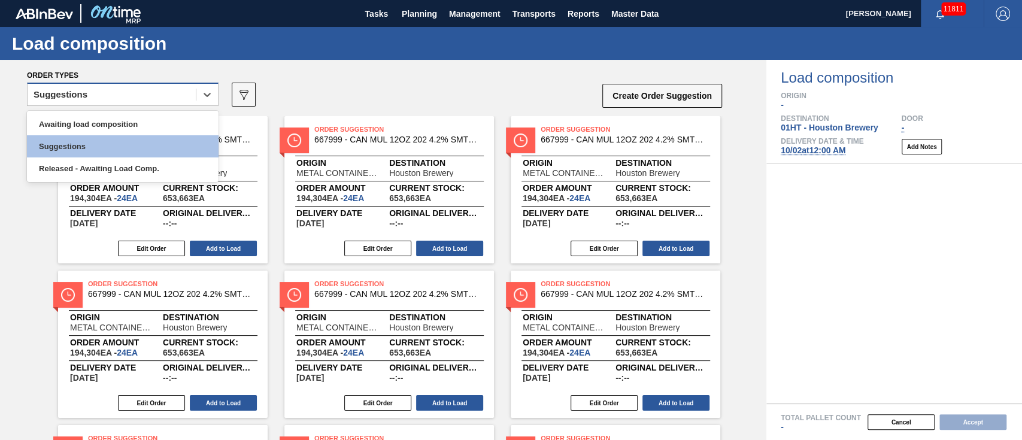
click at [156, 88] on div "Suggestions" at bounding box center [112, 94] width 168 height 17
click at [152, 110] on div "option Awaiting load composition focused, 1 of 3. 3 results available. Use Up a…" at bounding box center [123, 98] width 192 height 31
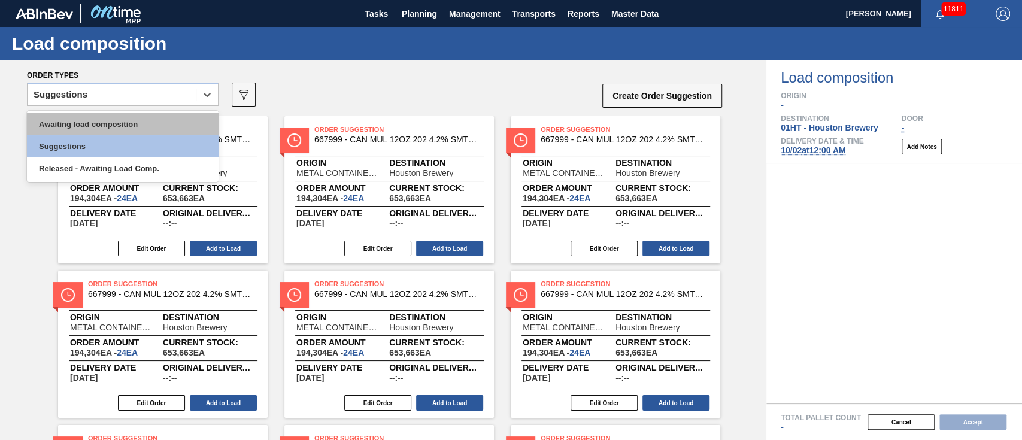
click at [93, 120] on div "Awaiting load composition" at bounding box center [123, 124] width 192 height 22
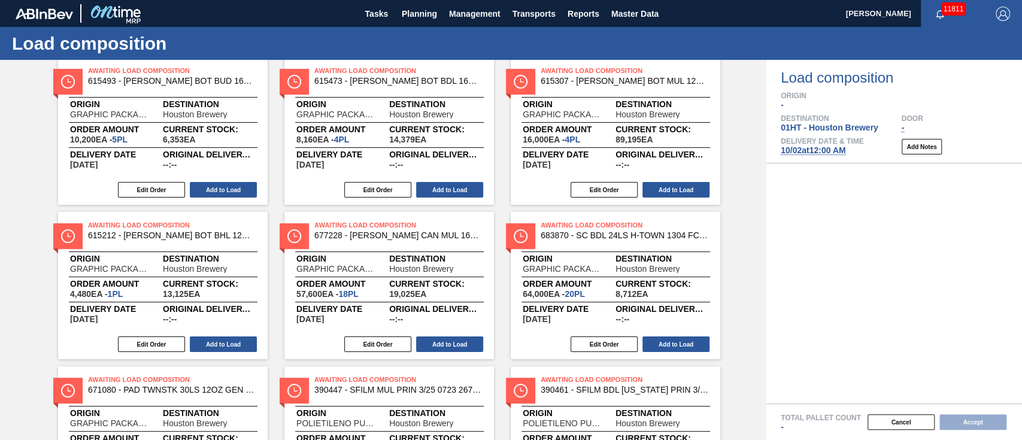
scroll to position [80, 0]
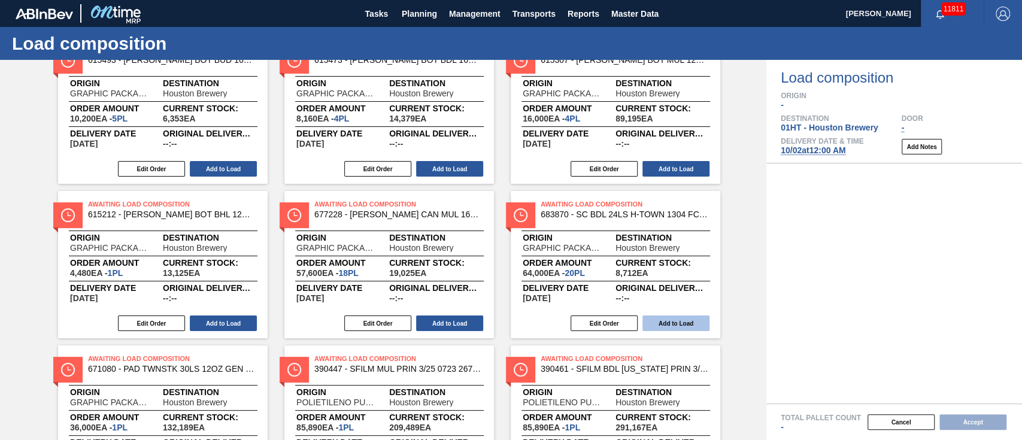
click at [685, 328] on button "Add to Load" at bounding box center [676, 324] width 67 height 16
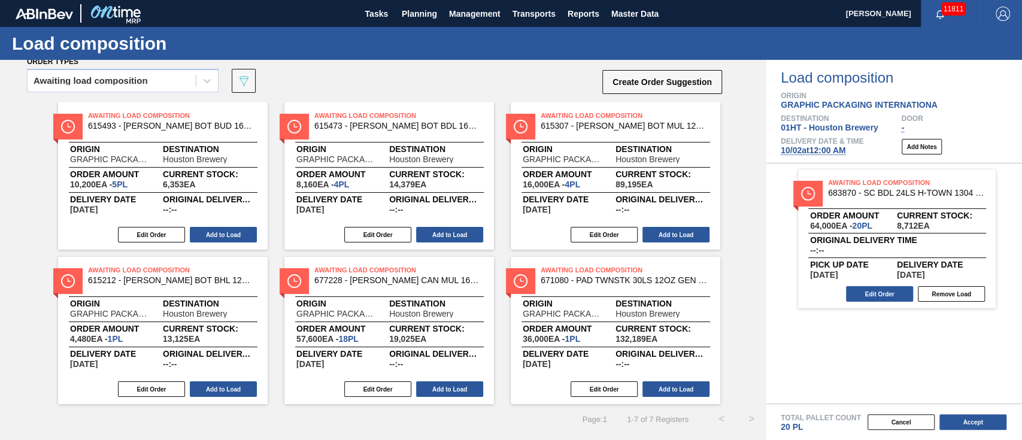
scroll to position [14, 0]
click at [237, 235] on button "Add to Load" at bounding box center [223, 235] width 67 height 16
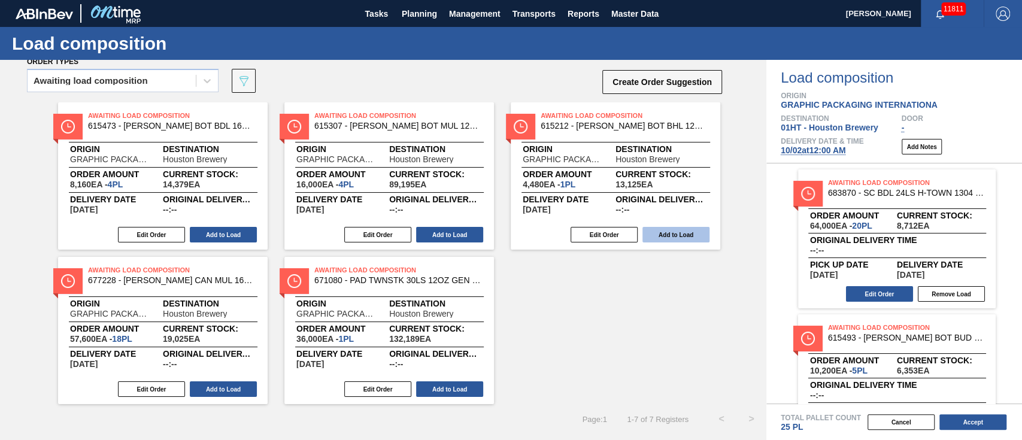
click at [647, 229] on button "Add to Load" at bounding box center [676, 235] width 67 height 16
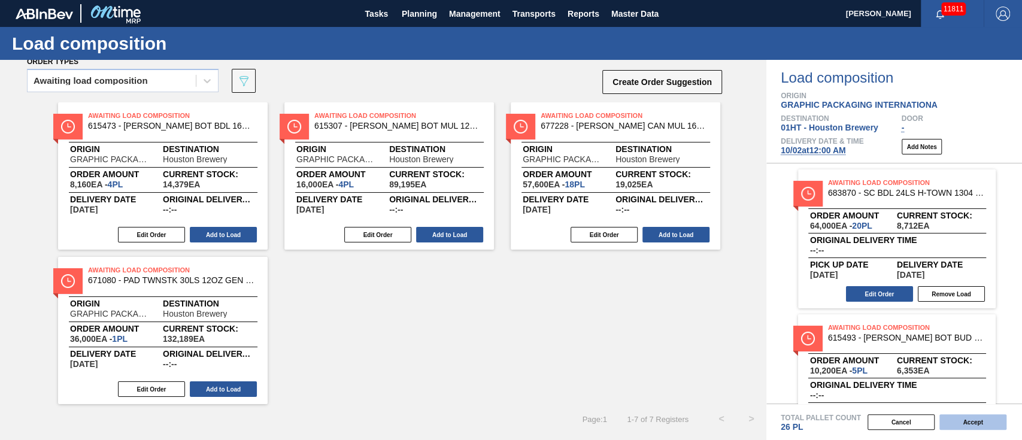
click at [988, 426] on button "Accept" at bounding box center [973, 423] width 67 height 16
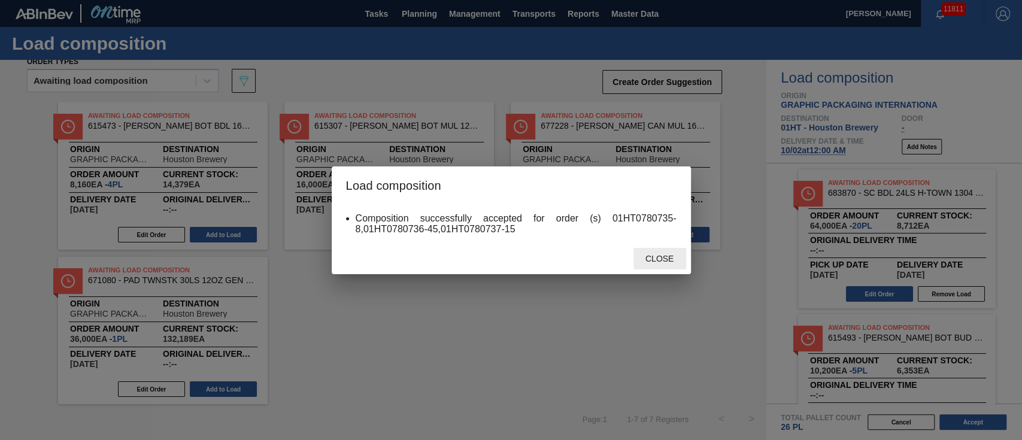
click at [655, 265] on div "Close" at bounding box center [660, 259] width 53 height 22
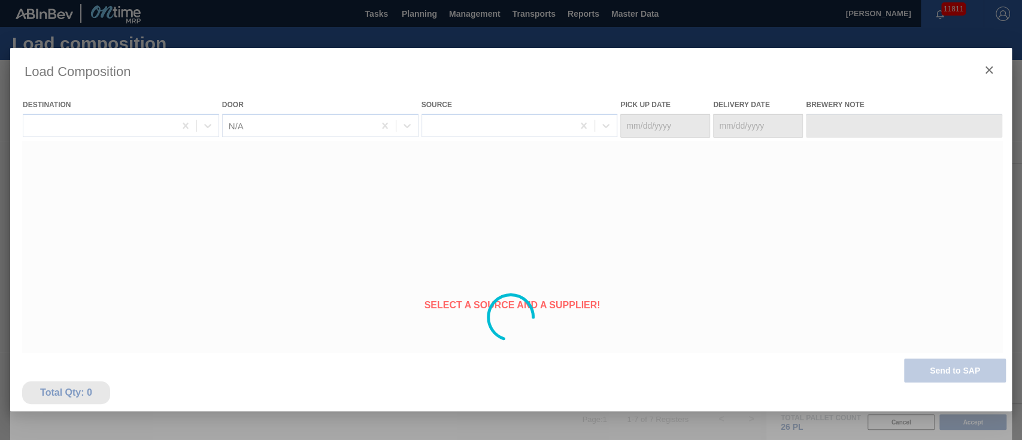
type Date "[DATE]"
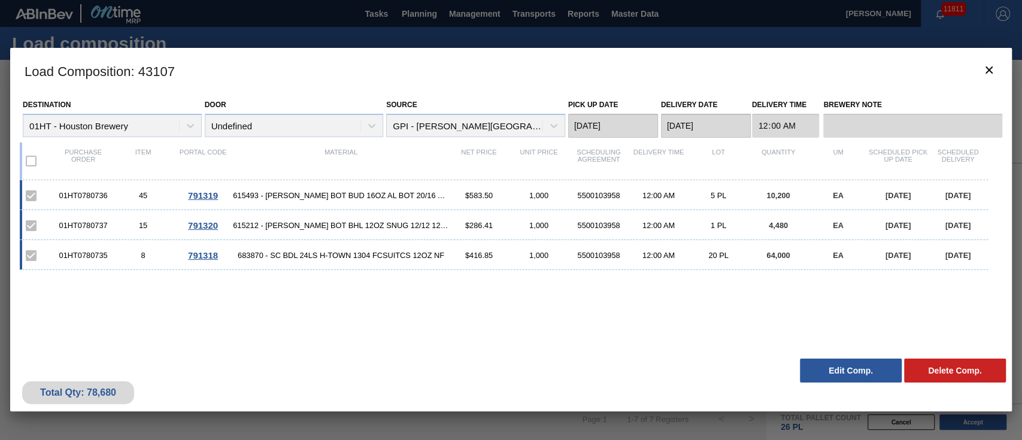
click at [657, 69] on h3 "Load Composition : 43107" at bounding box center [511, 71] width 1002 height 46
click at [985, 68] on icon "botão de ícone" at bounding box center [989, 70] width 14 height 14
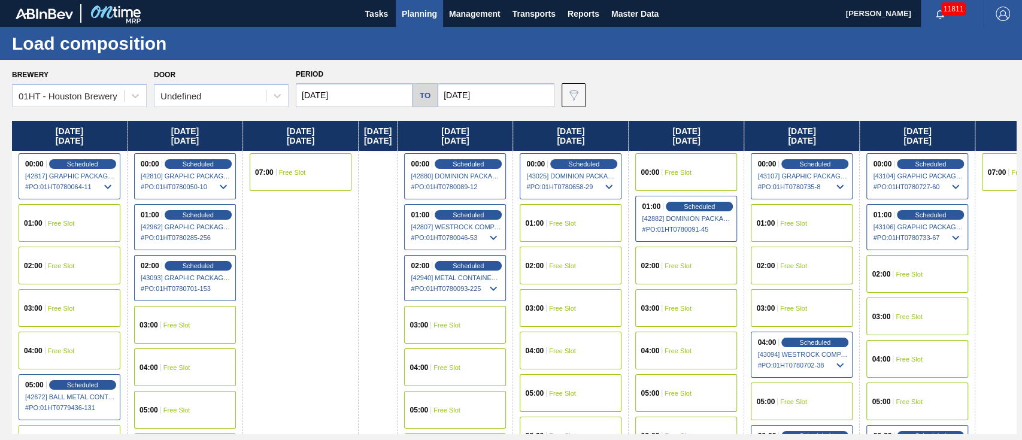
click at [731, 170] on div "00:00 Free Slot" at bounding box center [687, 172] width 102 height 38
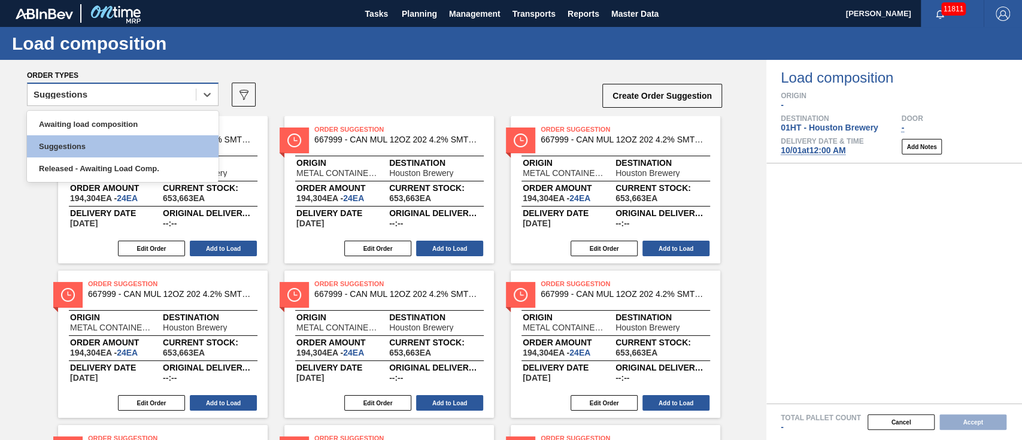
click at [129, 86] on div "Suggestions" at bounding box center [112, 94] width 168 height 17
click at [125, 113] on div "Awaiting load composition Suggestions Released - Awaiting Load Comp." at bounding box center [123, 146] width 192 height 71
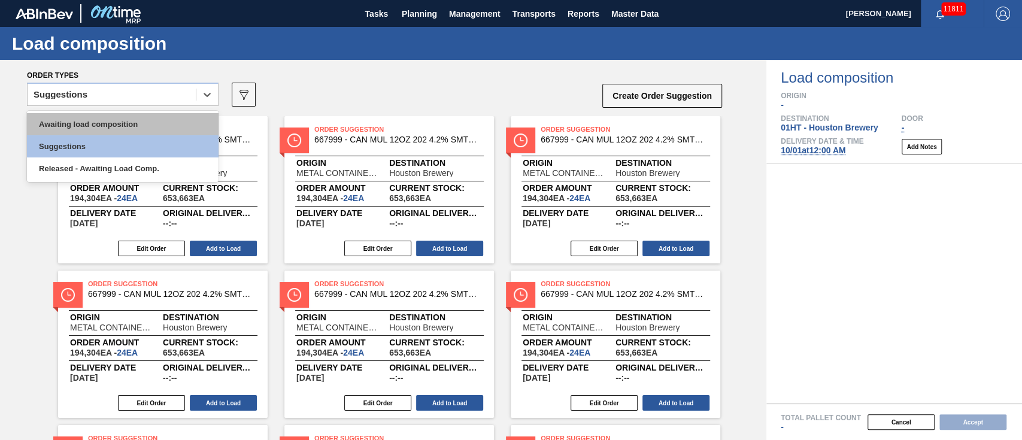
click at [125, 120] on div "Awaiting load composition" at bounding box center [123, 124] width 192 height 22
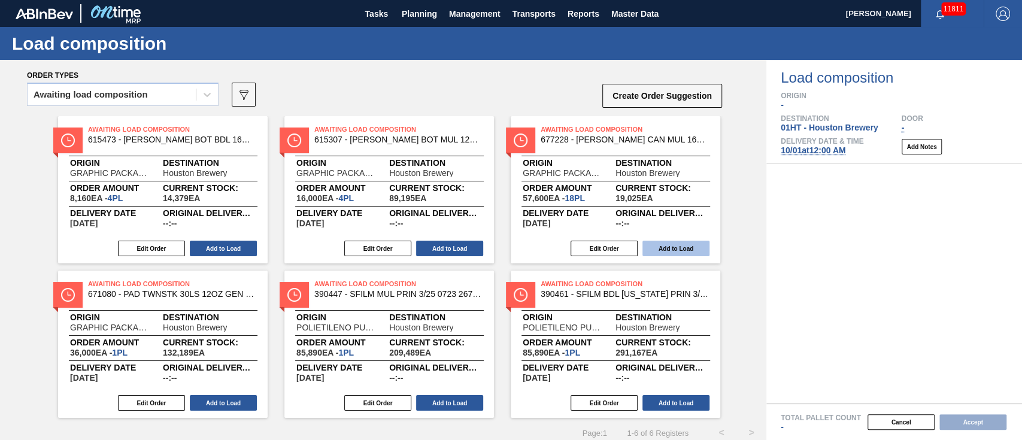
click at [661, 245] on button "Add to Load" at bounding box center [676, 249] width 67 height 16
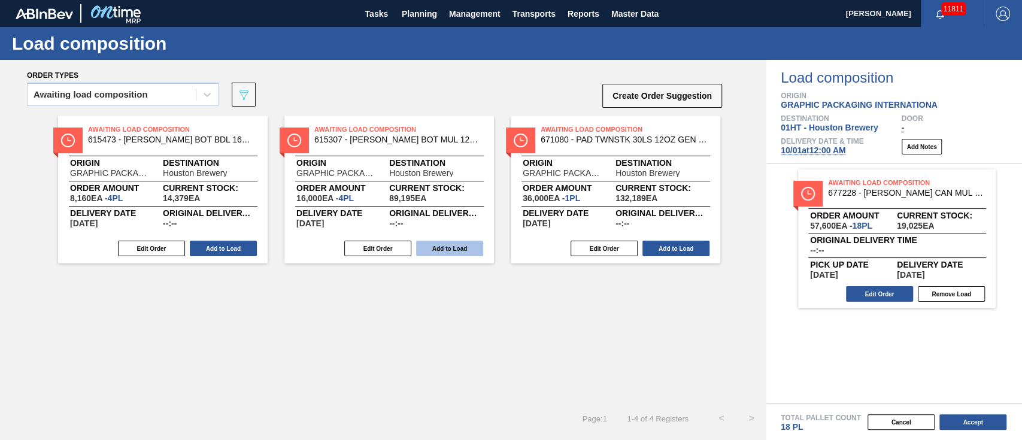
click at [431, 242] on button "Add to Load" at bounding box center [449, 249] width 67 height 16
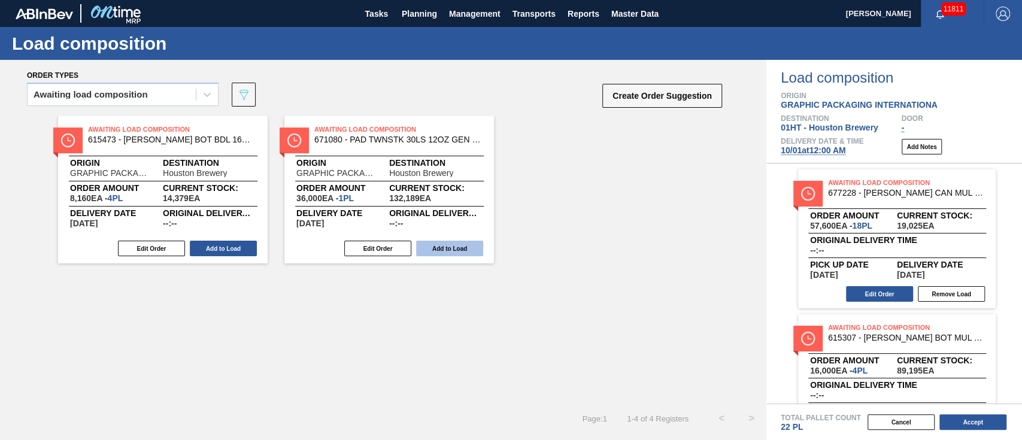
click at [220, 247] on button "Add to Load" at bounding box center [223, 249] width 67 height 16
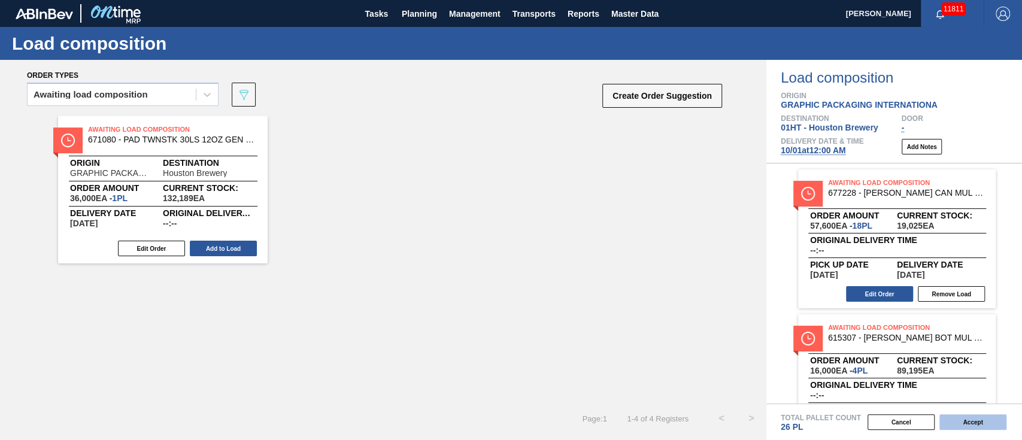
click at [973, 422] on button "Accept" at bounding box center [973, 423] width 67 height 16
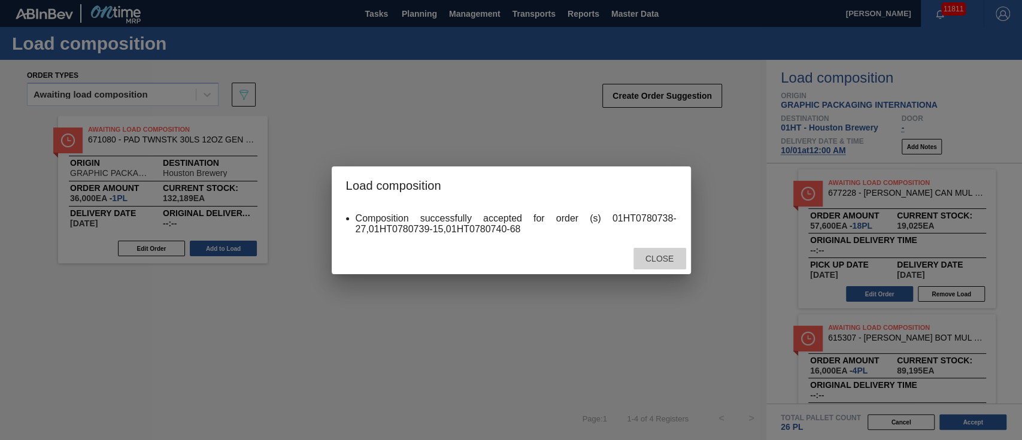
click at [645, 249] on div "Close" at bounding box center [660, 259] width 53 height 22
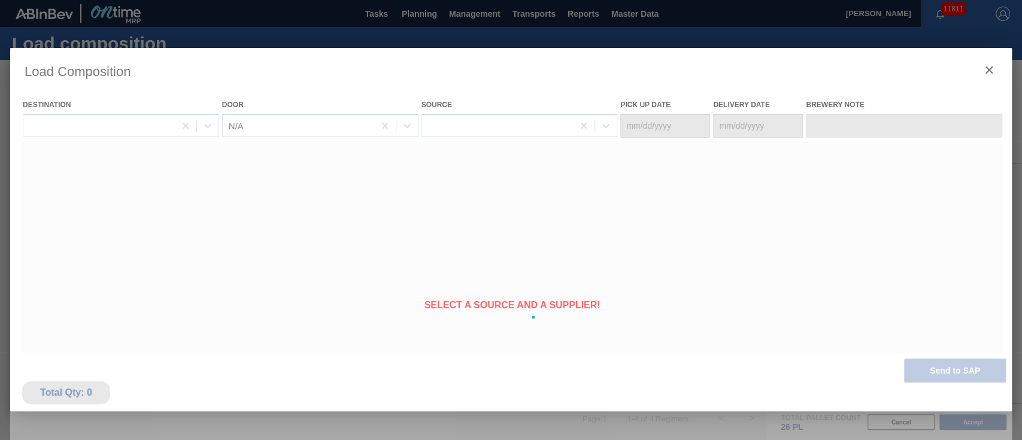
type Date "[DATE]"
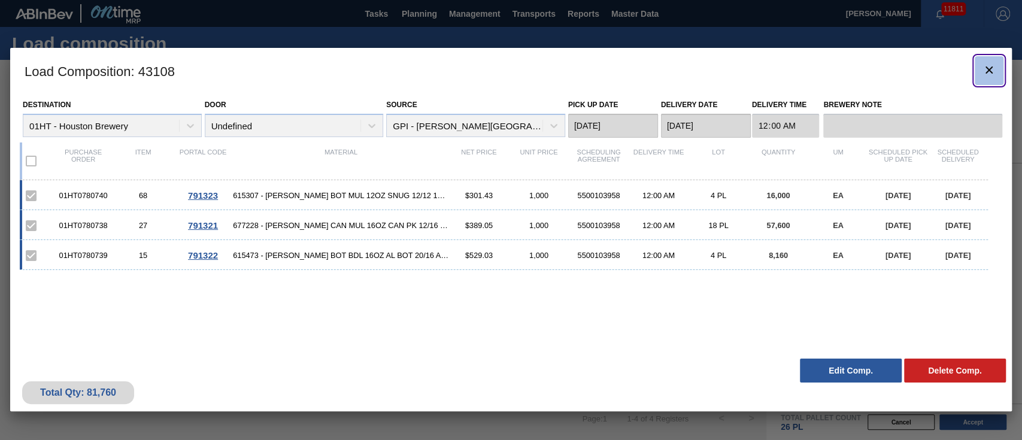
click at [995, 71] on icon "botão de ícone" at bounding box center [989, 70] width 14 height 14
